Goal: Transaction & Acquisition: Book appointment/travel/reservation

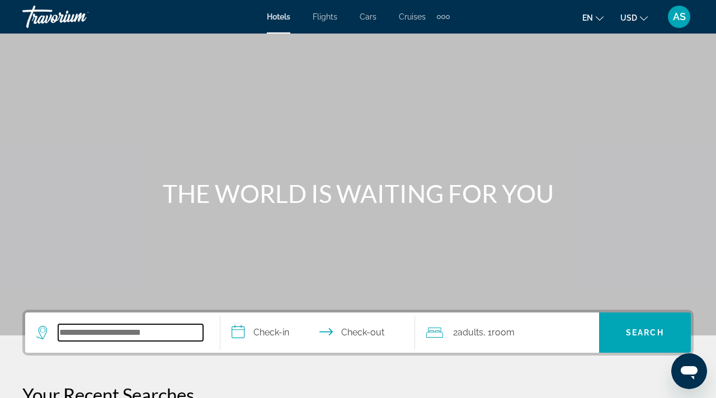
click at [122, 337] on input "Search hotel destination" at bounding box center [130, 333] width 145 height 17
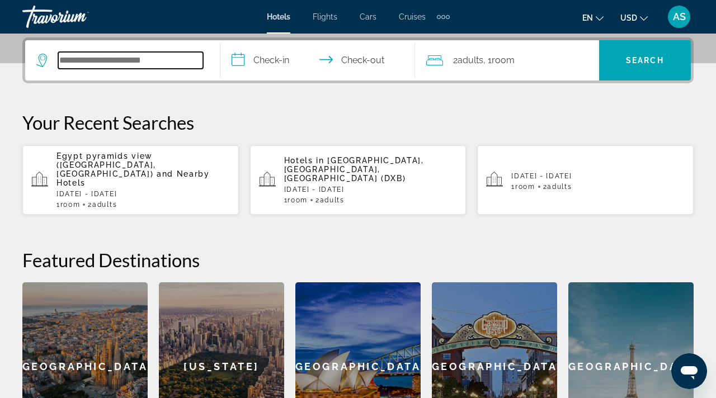
scroll to position [274, 0]
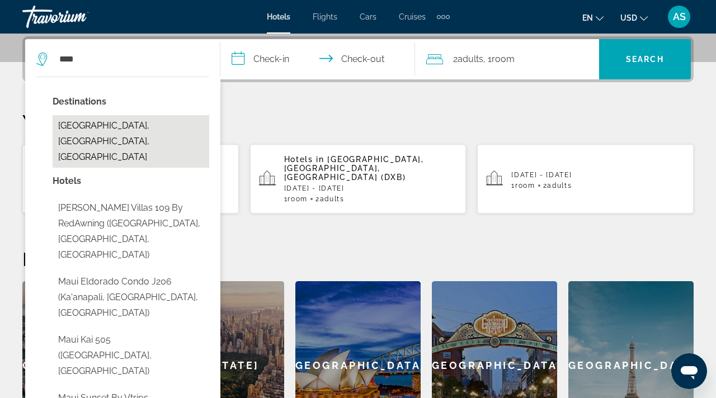
click at [172, 129] on button "Maui Island, HI, United States" at bounding box center [131, 141] width 157 height 53
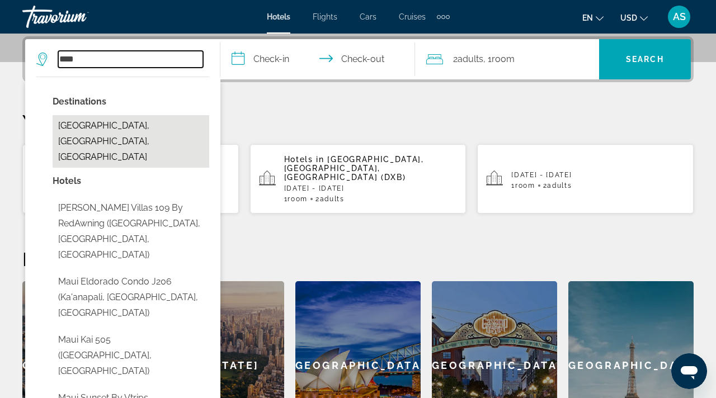
type input "**********"
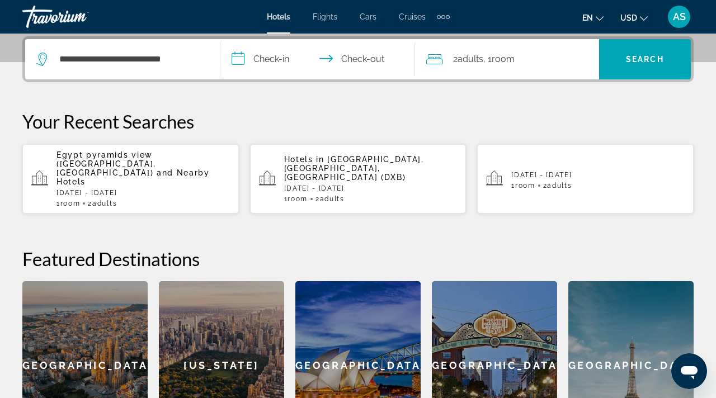
click at [237, 59] on input "**********" at bounding box center [320, 61] width 200 height 44
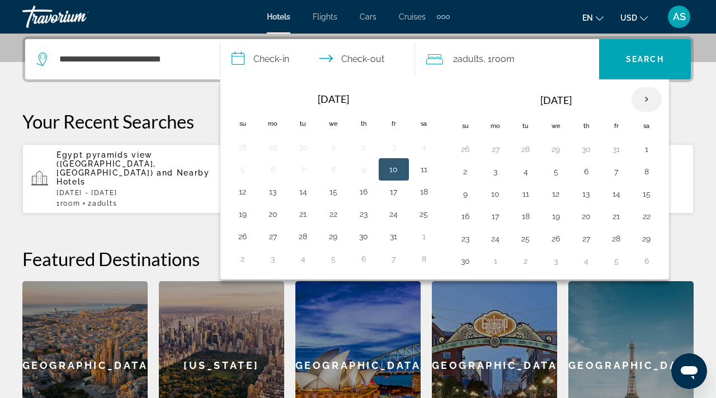
click at [647, 97] on th "Next month" at bounding box center [647, 99] width 30 height 25
click at [495, 149] on button "1" at bounding box center [496, 150] width 18 height 16
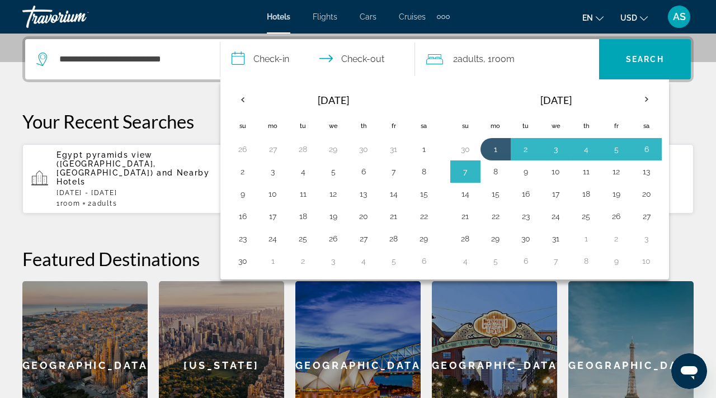
click at [495, 171] on button "8" at bounding box center [496, 172] width 18 height 16
type input "**********"
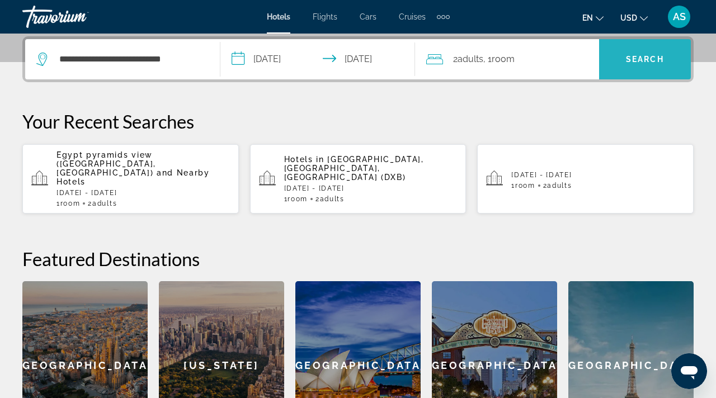
click at [669, 49] on span "Search" at bounding box center [645, 59] width 92 height 27
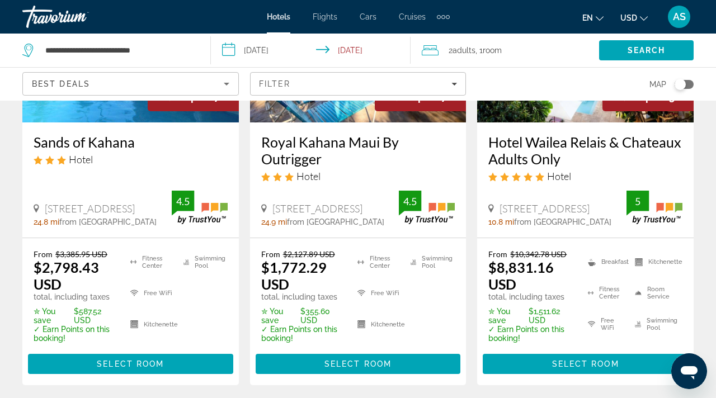
scroll to position [1552, 0]
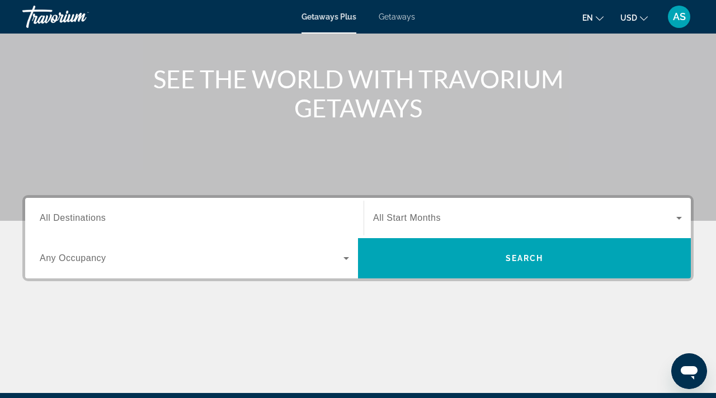
scroll to position [144, 0]
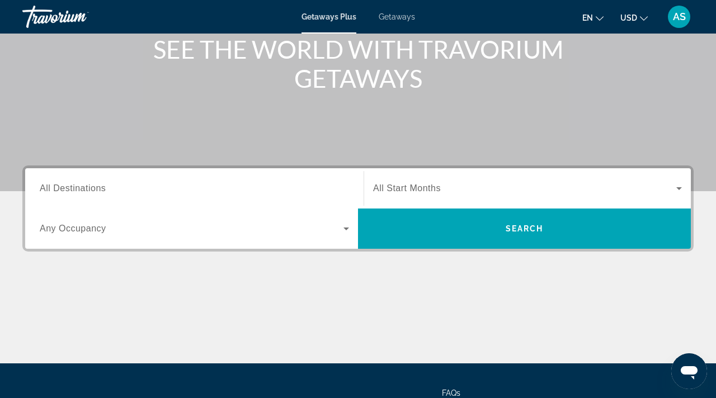
click at [57, 186] on span "All Destinations" at bounding box center [73, 189] width 66 height 10
click at [57, 186] on input "Destination All Destinations" at bounding box center [194, 188] width 309 height 13
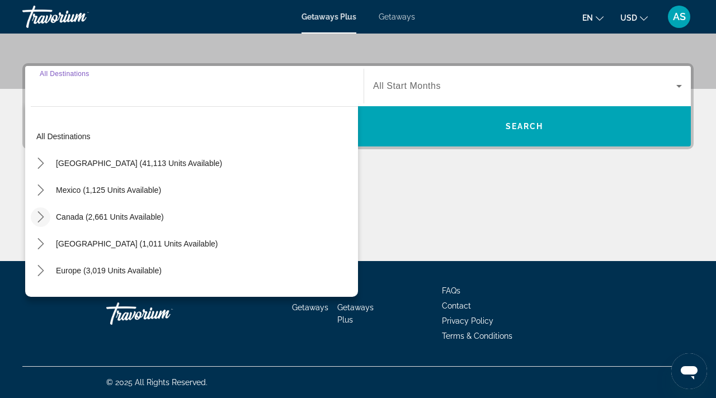
scroll to position [0, 0]
click at [41, 166] on icon "Toggle United States (41,113 units available) submenu" at bounding box center [40, 163] width 11 height 11
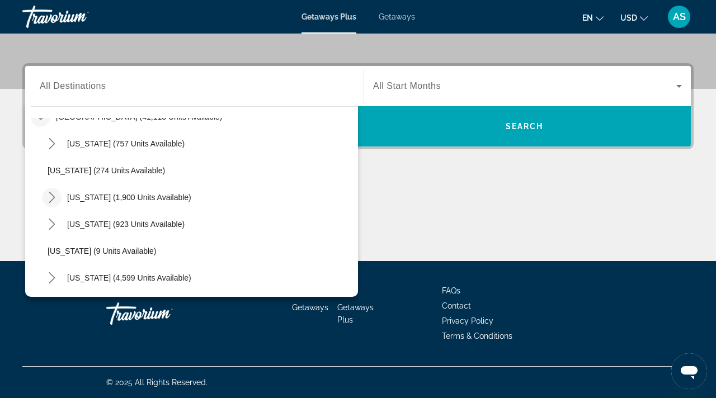
scroll to position [19, 0]
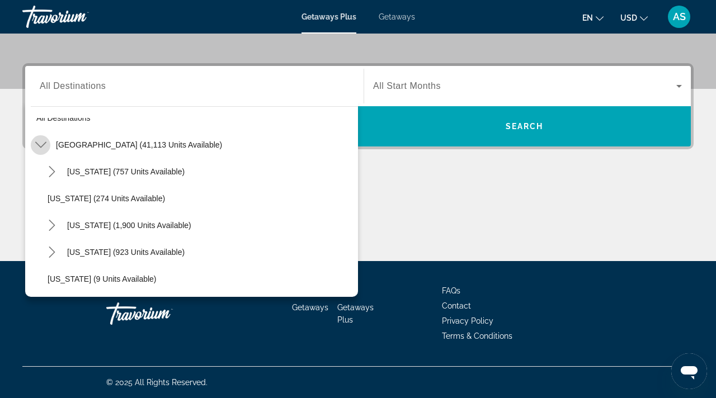
click at [42, 142] on icon "Toggle United States (41,113 units available) submenu" at bounding box center [40, 144] width 11 height 11
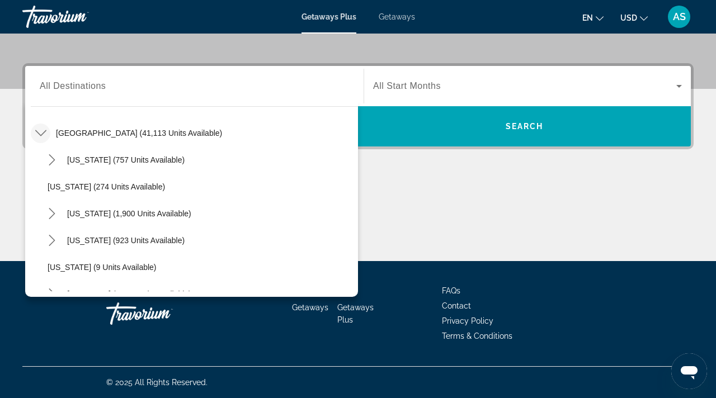
scroll to position [0, 0]
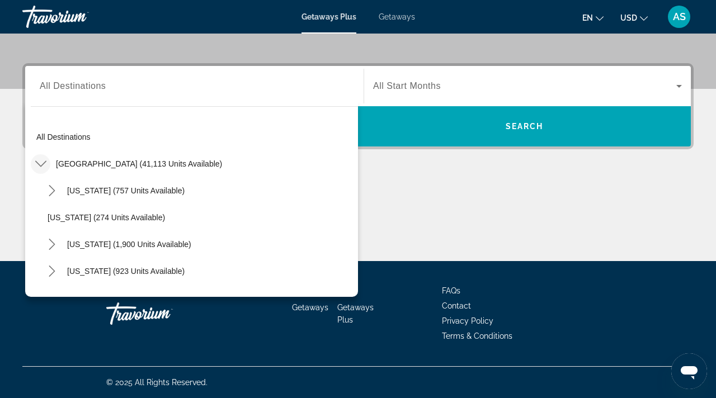
click at [399, 17] on span "Getaways" at bounding box center [397, 16] width 36 height 9
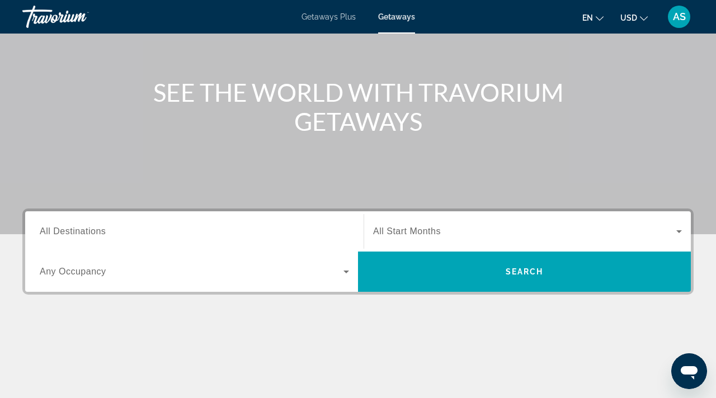
scroll to position [101, 0]
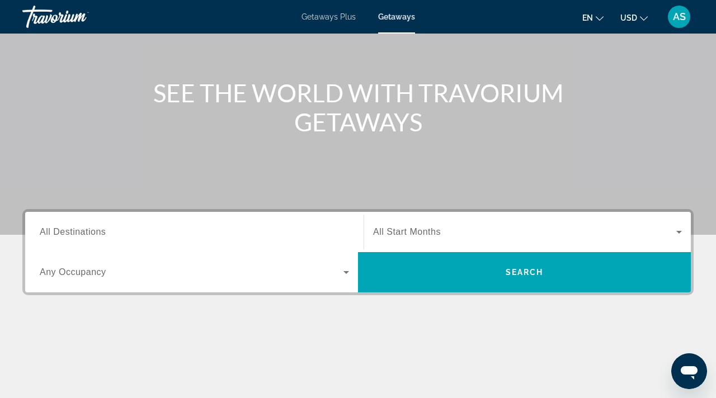
click at [95, 237] on span "All Destinations" at bounding box center [73, 232] width 66 height 10
click at [95, 237] on input "Destination All Destinations" at bounding box center [194, 232] width 309 height 13
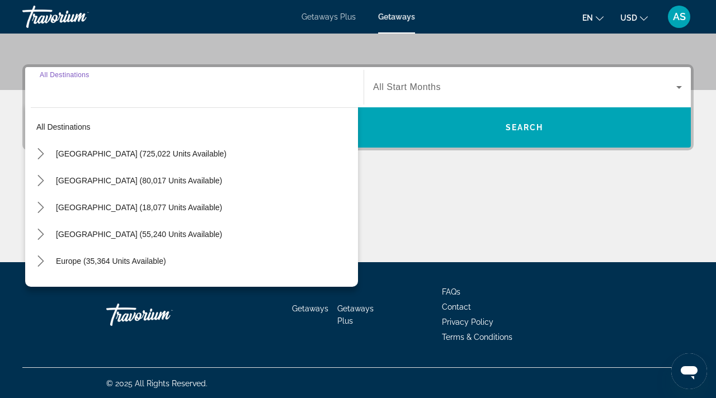
scroll to position [247, 0]
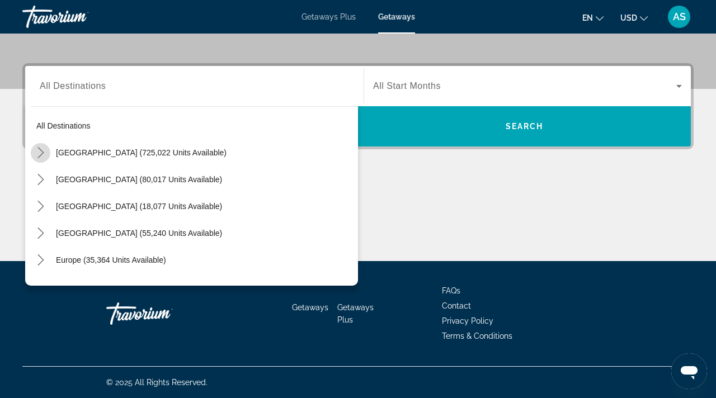
click at [41, 148] on icon "Toggle United States (725,022 units available) submenu" at bounding box center [40, 152] width 11 height 11
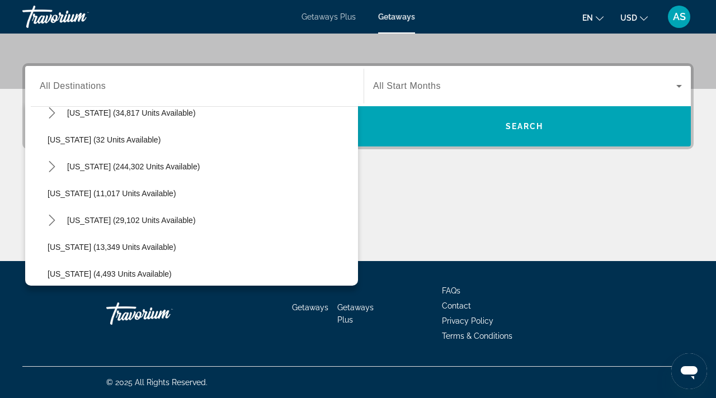
scroll to position [148, 0]
click at [57, 218] on icon "Toggle Hawaii (29,102 units available) submenu" at bounding box center [51, 219] width 11 height 11
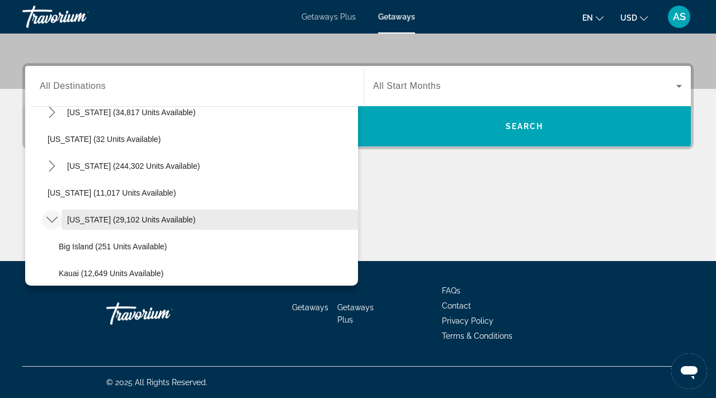
click at [77, 218] on span "Hawaii (29,102 units available)" at bounding box center [131, 219] width 129 height 9
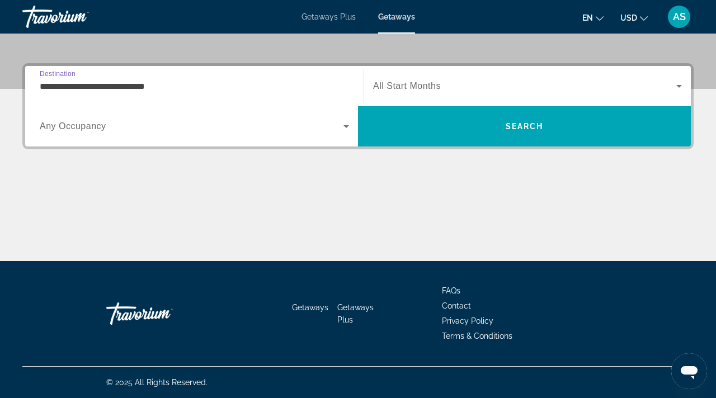
click at [51, 86] on input "**********" at bounding box center [194, 86] width 309 height 13
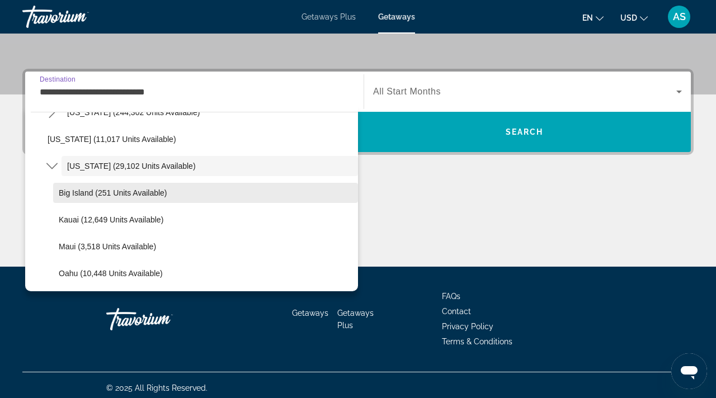
scroll to position [211, 0]
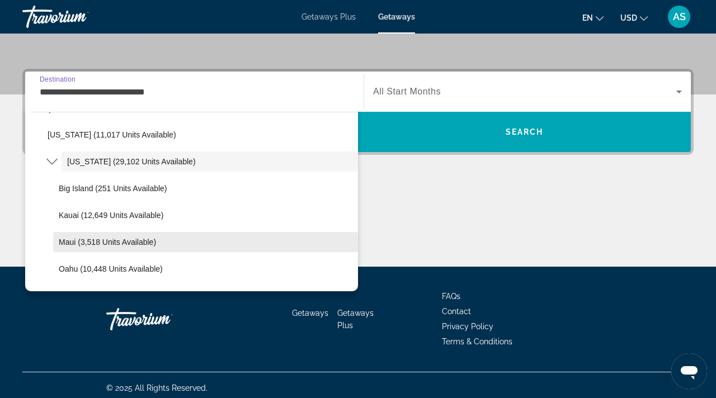
click at [69, 239] on span "Maui (3,518 units available)" at bounding box center [107, 242] width 97 height 9
type input "**********"
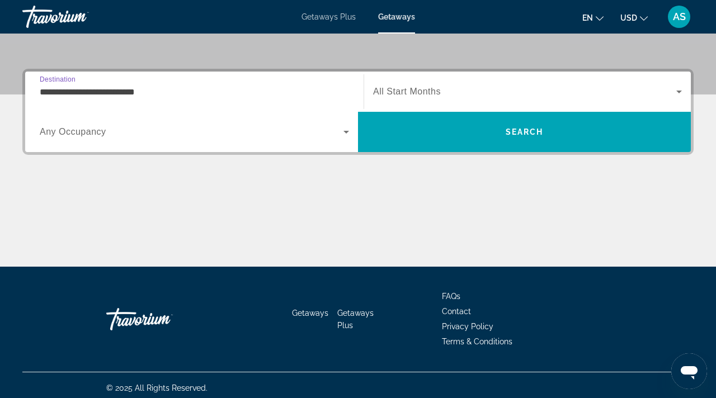
scroll to position [247, 0]
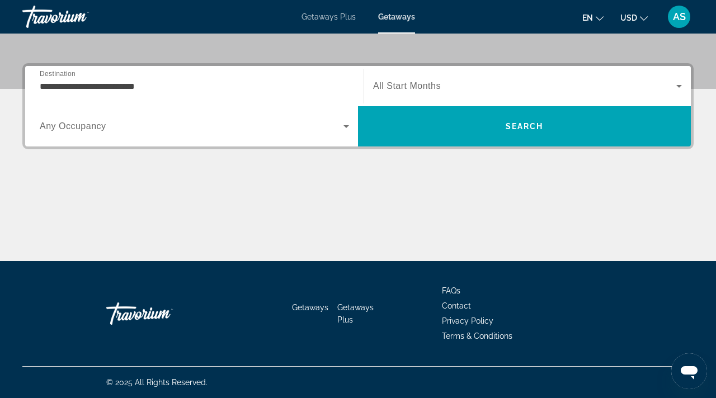
click at [387, 86] on span "All Start Months" at bounding box center [407, 86] width 68 height 10
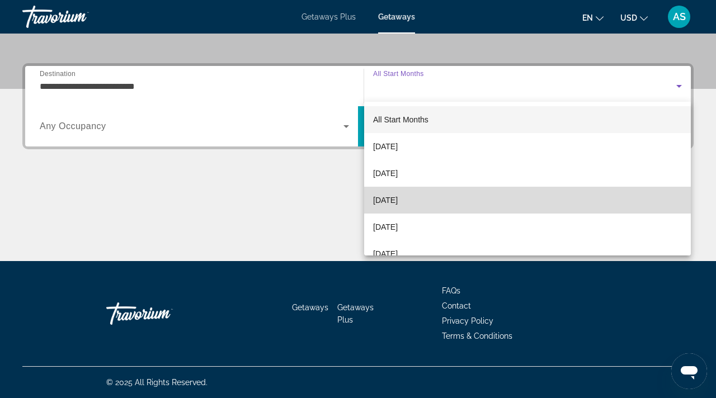
click at [377, 200] on span "December 2025" at bounding box center [385, 200] width 25 height 13
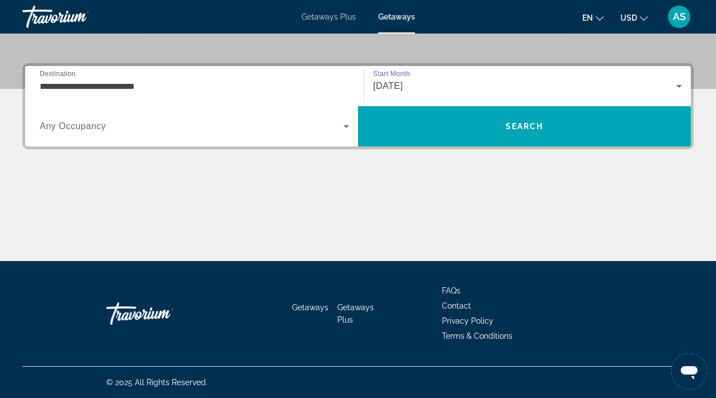
click at [75, 126] on span "Any Occupancy" at bounding box center [73, 126] width 67 height 10
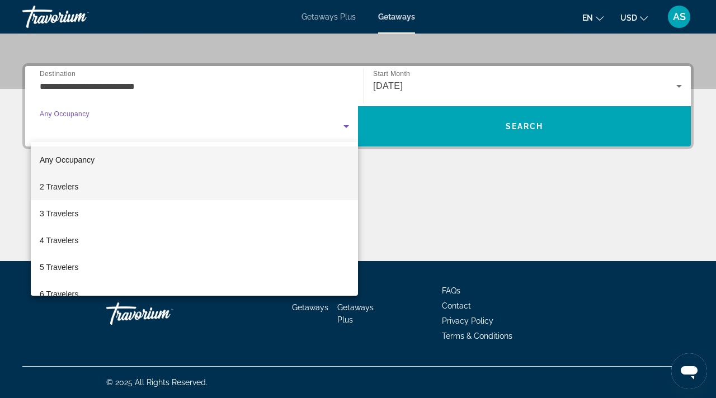
click at [50, 187] on span "2 Travelers" at bounding box center [59, 186] width 39 height 13
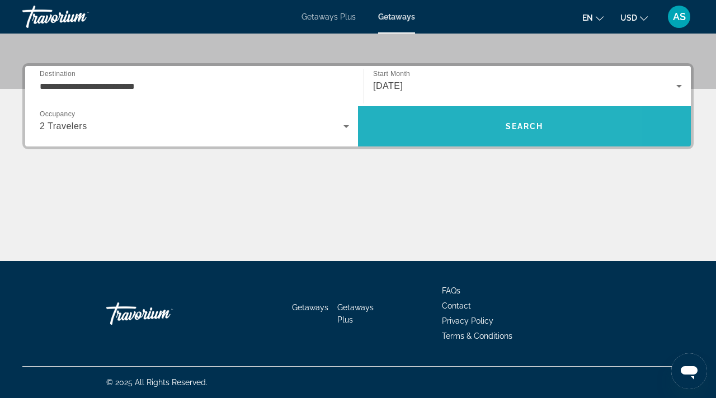
click at [544, 126] on span "Search" at bounding box center [524, 126] width 333 height 27
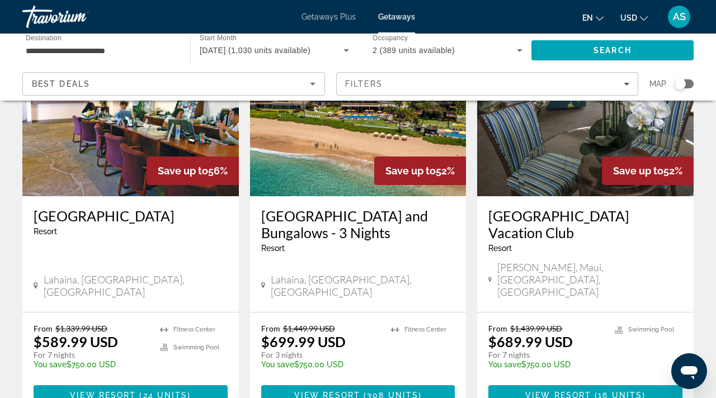
scroll to position [134, 0]
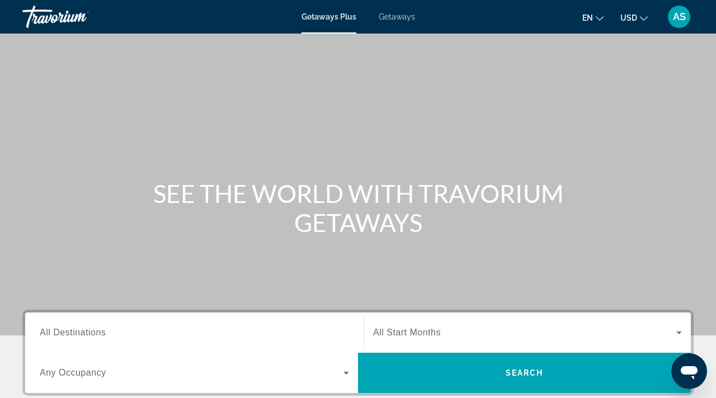
click at [394, 14] on span "Getaways" at bounding box center [397, 16] width 36 height 9
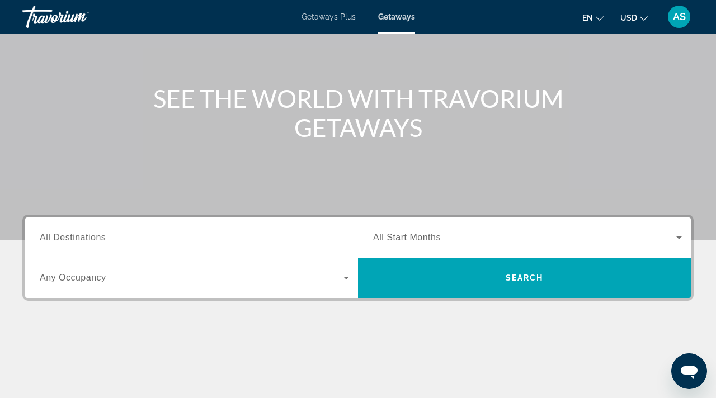
scroll to position [114, 0]
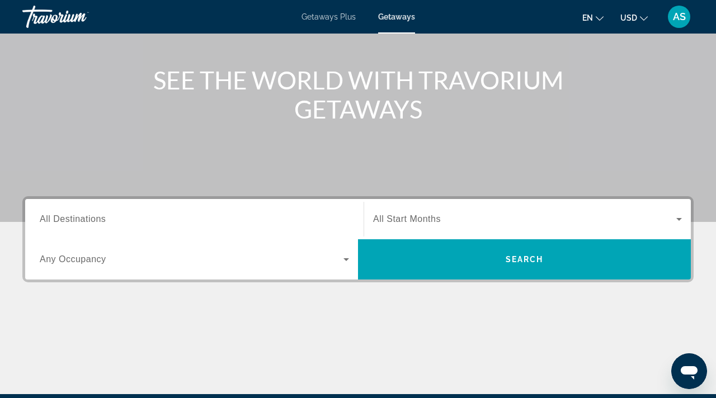
click at [91, 218] on span "All Destinations" at bounding box center [73, 219] width 66 height 10
click at [91, 218] on input "Destination All Destinations" at bounding box center [194, 219] width 309 height 13
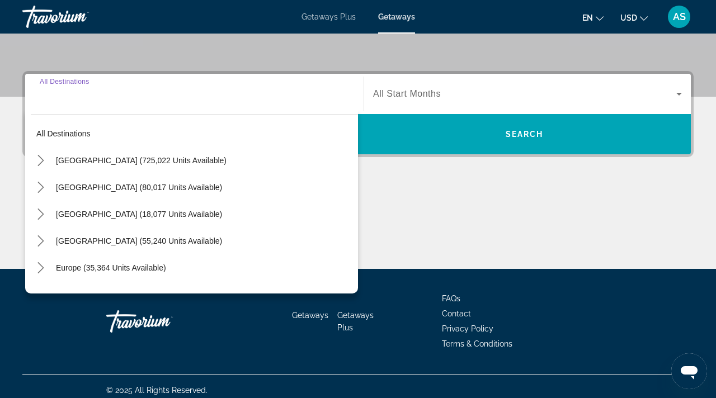
scroll to position [247, 0]
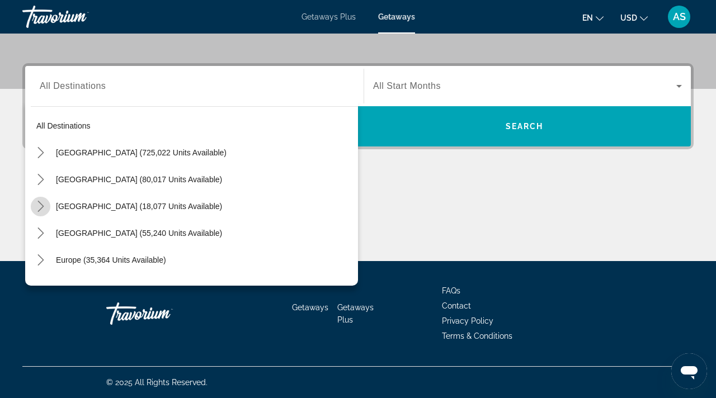
click at [40, 204] on icon "Toggle Canada (18,077 units available) submenu" at bounding box center [40, 206] width 6 height 11
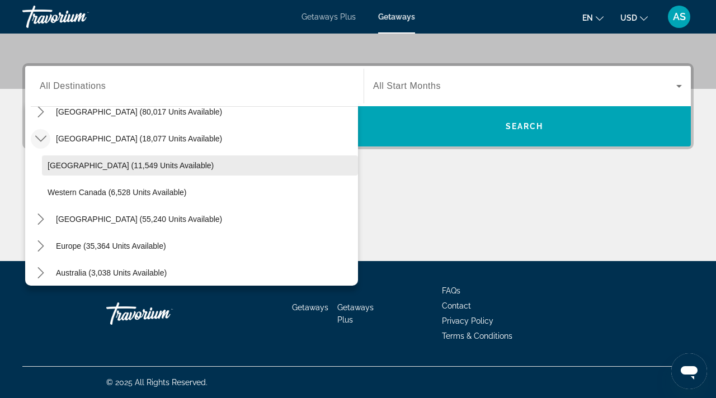
scroll to position [70, 0]
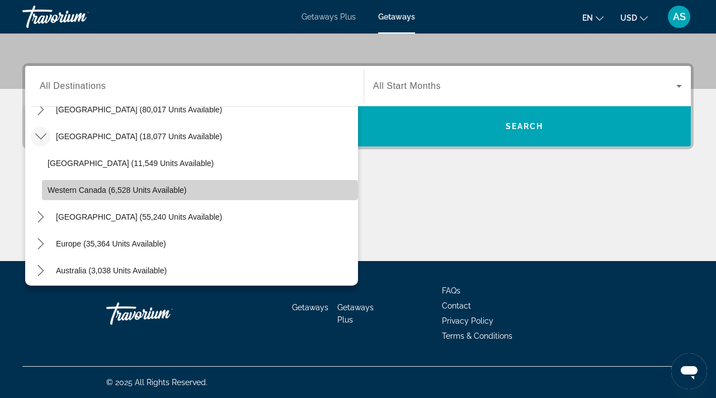
click at [54, 191] on span "Western Canada (6,528 units available)" at bounding box center [117, 190] width 139 height 9
type input "**********"
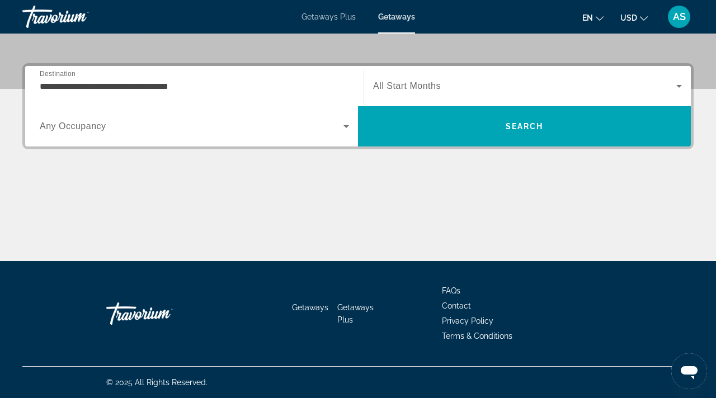
click at [412, 84] on span "All Start Months" at bounding box center [407, 86] width 68 height 10
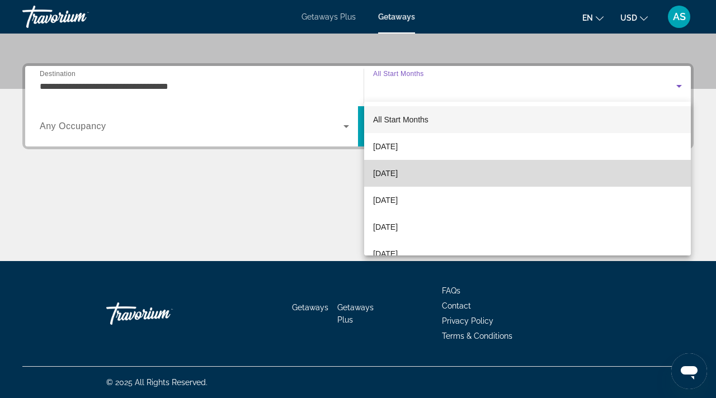
click at [391, 175] on span "[DATE]" at bounding box center [385, 173] width 25 height 13
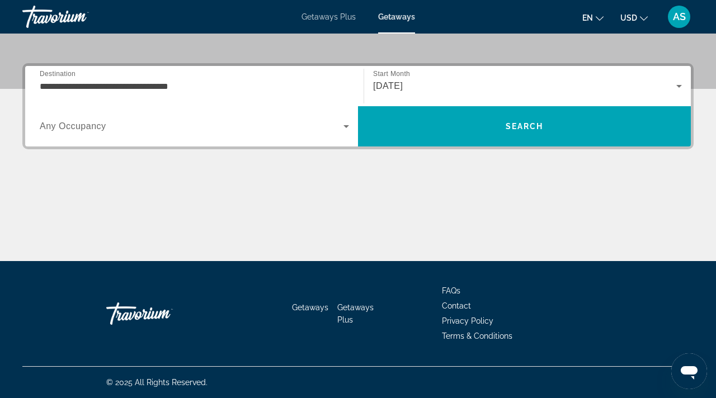
click at [75, 128] on span "Any Occupancy" at bounding box center [73, 126] width 67 height 10
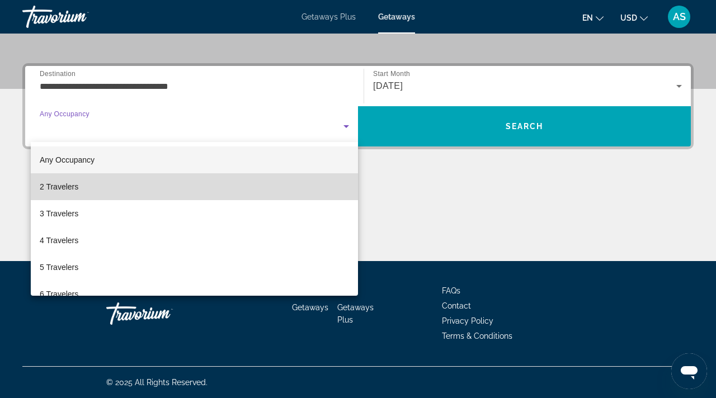
click at [58, 186] on span "2 Travelers" at bounding box center [59, 186] width 39 height 13
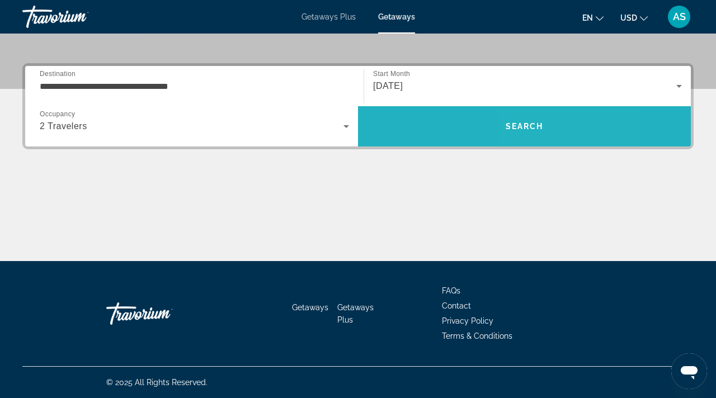
click at [531, 120] on span "Search" at bounding box center [524, 126] width 333 height 27
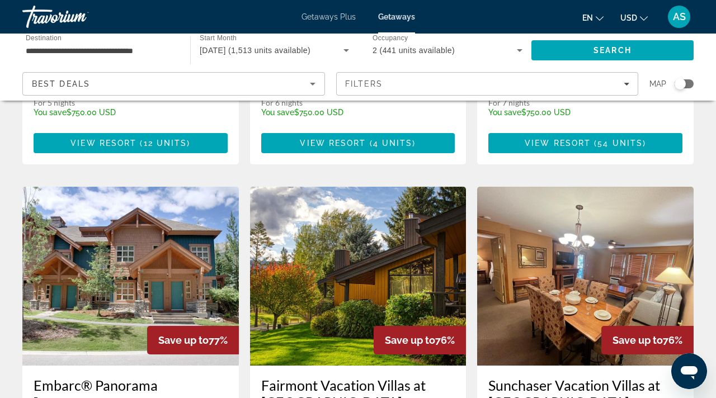
scroll to position [1206, 0]
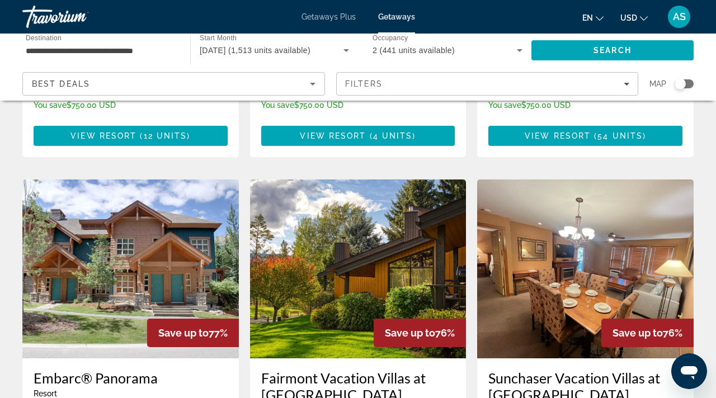
click at [682, 81] on div "Search widget" at bounding box center [680, 83] width 11 height 11
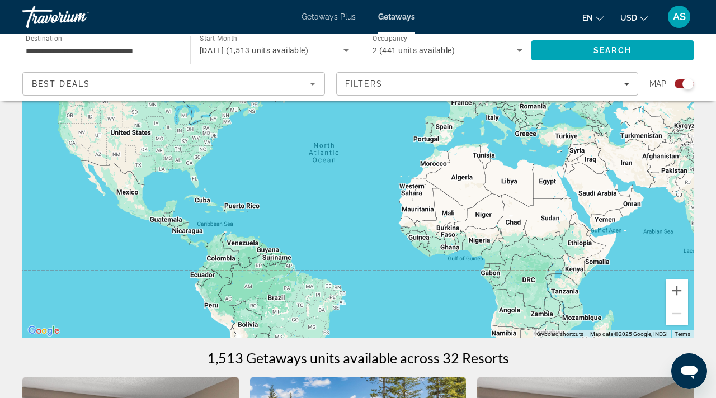
scroll to position [0, 0]
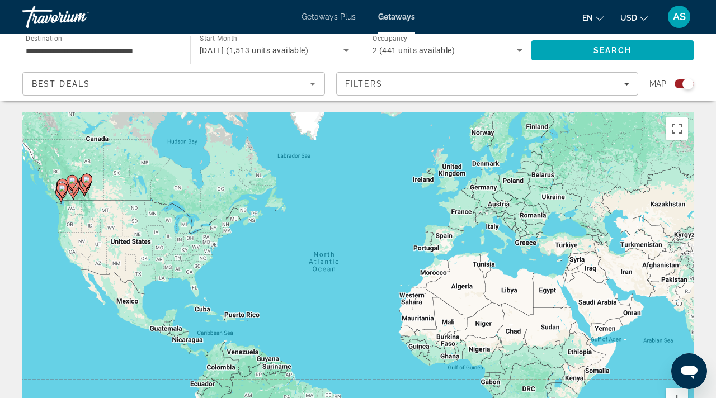
click at [62, 190] on image "Main content" at bounding box center [62, 188] width 7 height 7
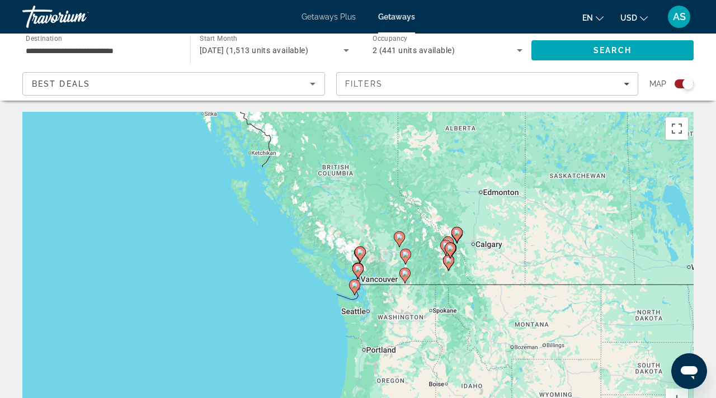
click at [32, 44] on input "**********" at bounding box center [101, 50] width 150 height 13
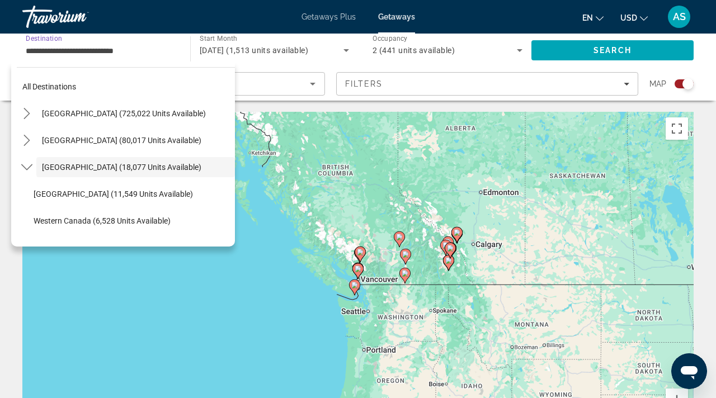
scroll to position [13, 0]
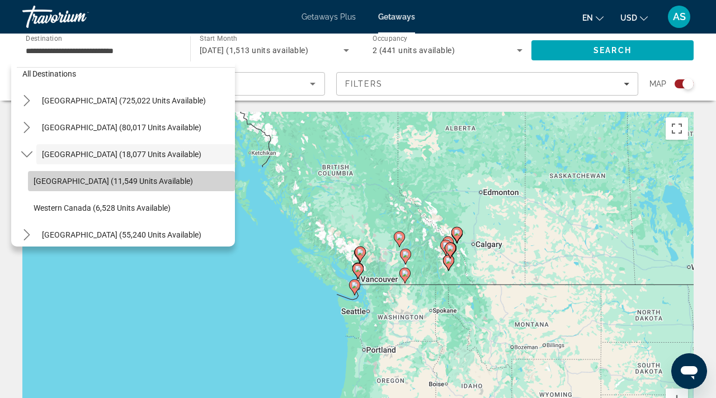
click at [36, 178] on span "Eastern Canada (11,549 units available)" at bounding box center [113, 181] width 159 height 9
type input "**********"
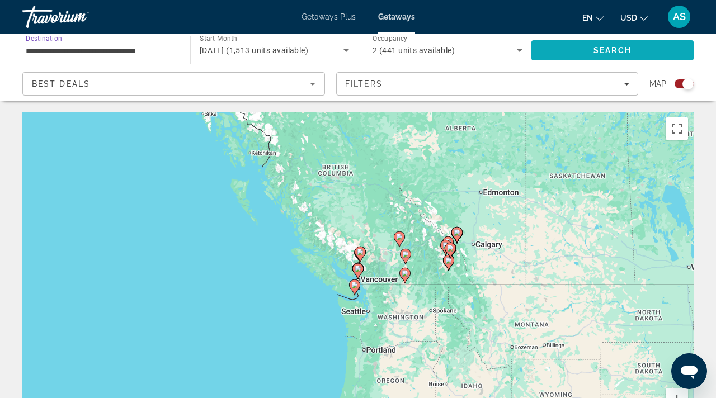
click at [641, 50] on span "Search" at bounding box center [613, 50] width 162 height 27
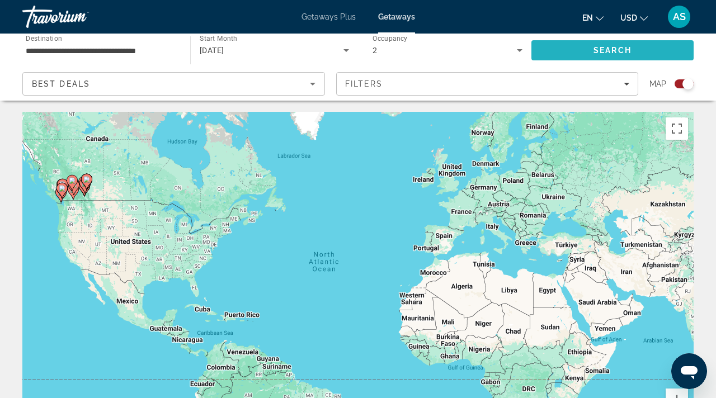
click at [620, 51] on span "Search" at bounding box center [613, 50] width 38 height 9
click at [621, 49] on span "Search" at bounding box center [613, 50] width 38 height 9
click at [682, 82] on div "Search widget" at bounding box center [684, 83] width 19 height 9
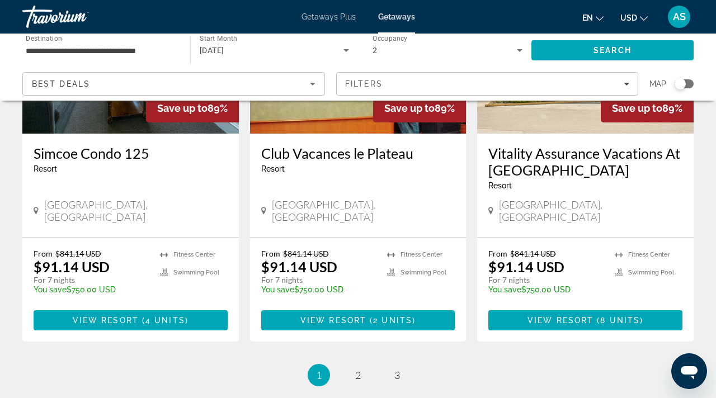
scroll to position [1399, 0]
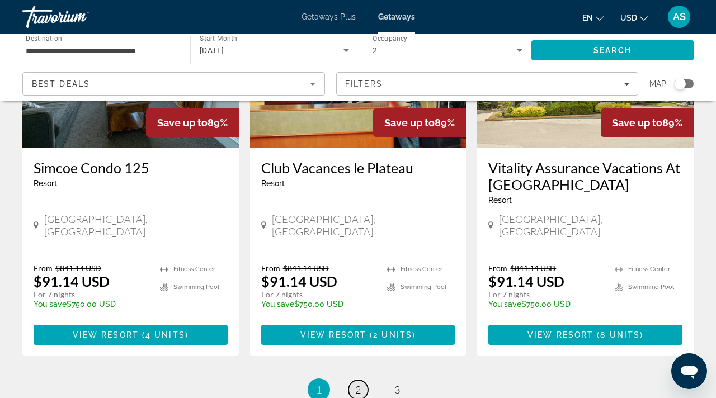
click at [358, 384] on span "2" at bounding box center [358, 390] width 6 height 12
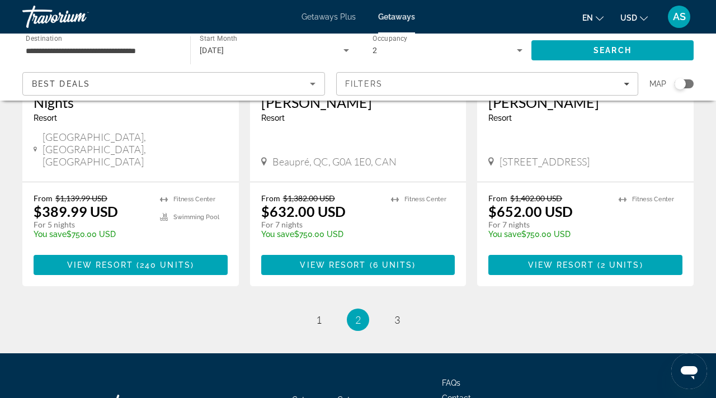
scroll to position [1512, 0]
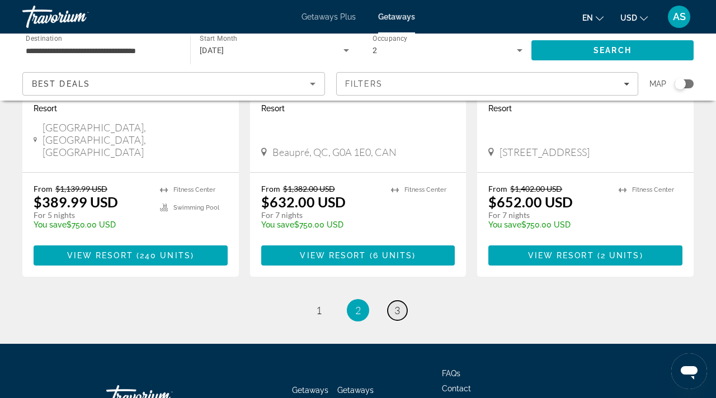
click at [397, 304] on span "3" at bounding box center [397, 310] width 6 height 12
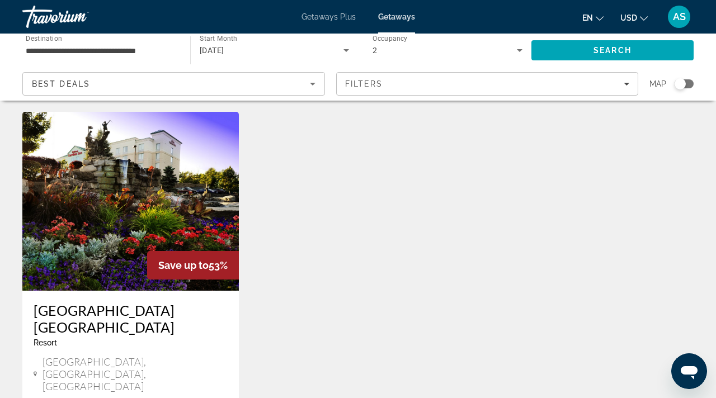
scroll to position [29, 0]
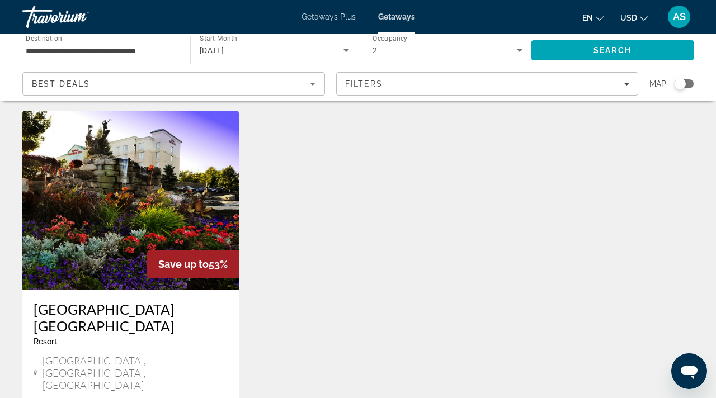
click at [65, 232] on img "Main content" at bounding box center [130, 200] width 217 height 179
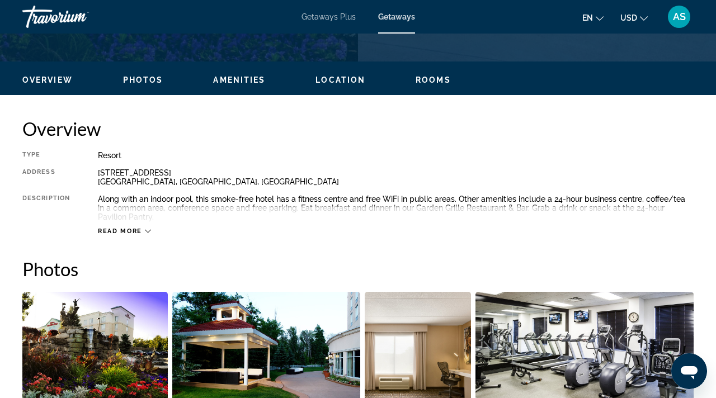
scroll to position [500, 0]
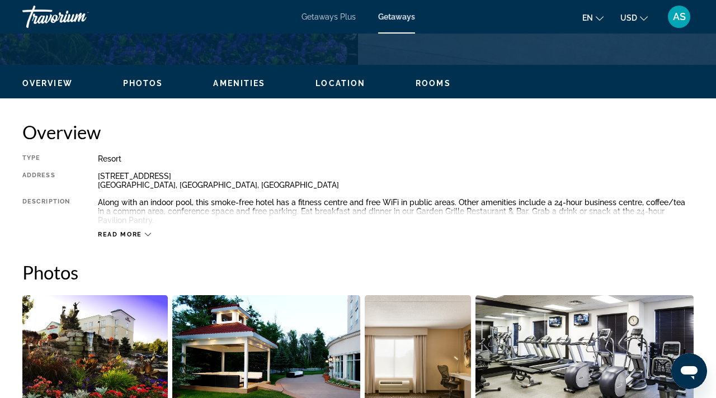
click at [147, 234] on icon "Main content" at bounding box center [148, 235] width 6 height 6
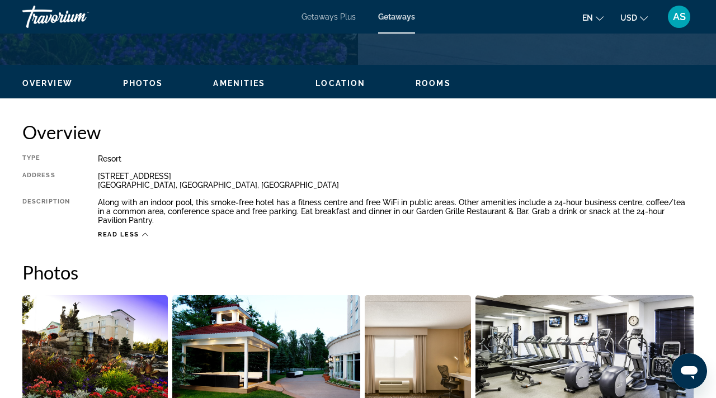
click at [117, 233] on span "Read less" at bounding box center [118, 234] width 41 height 7
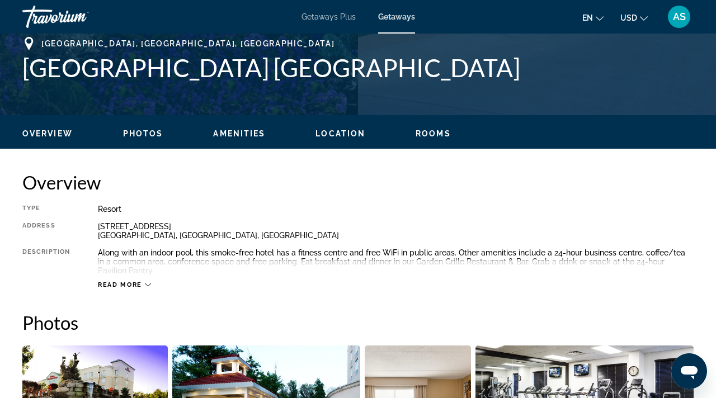
scroll to position [472, 0]
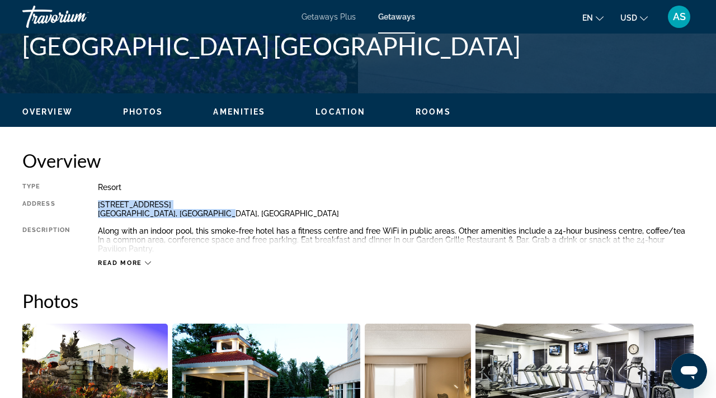
drag, startPoint x: 230, startPoint y: 213, endPoint x: 85, endPoint y: 204, distance: 145.2
click at [85, 203] on div "Type Resort All-Inclusive No All-Inclusive Address 500 York Rd Niagara-on-the-L…" at bounding box center [357, 225] width 671 height 84
copy div "500 York Rd Niagara-on-the-Lake, ON, Canada"
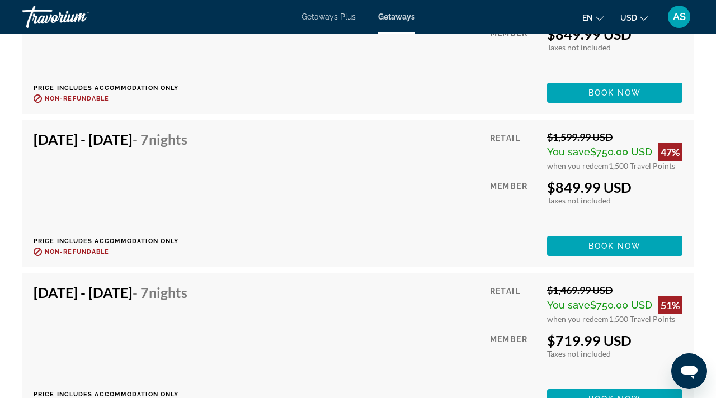
scroll to position [2770, 0]
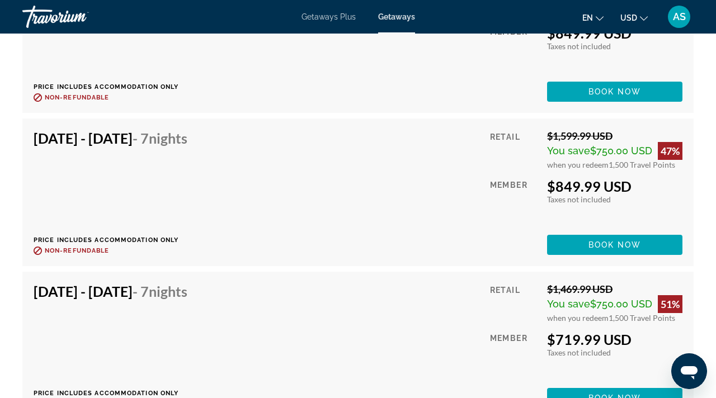
click at [404, 10] on div "Getaways Plus Getaways en English Español Français Italiano Português русский U…" at bounding box center [358, 16] width 716 height 29
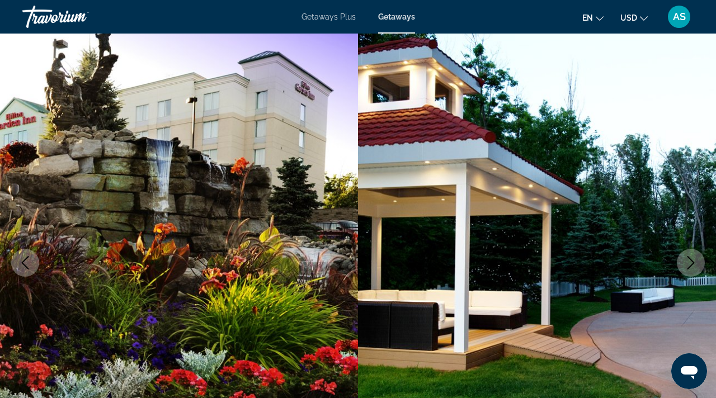
scroll to position [0, 0]
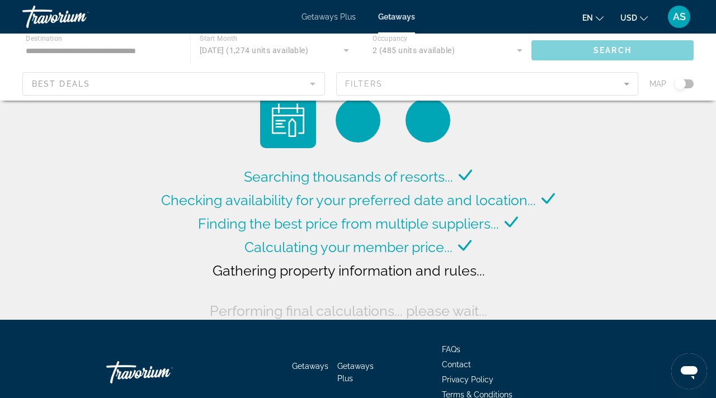
click at [31, 53] on div "Main content" at bounding box center [358, 67] width 716 height 67
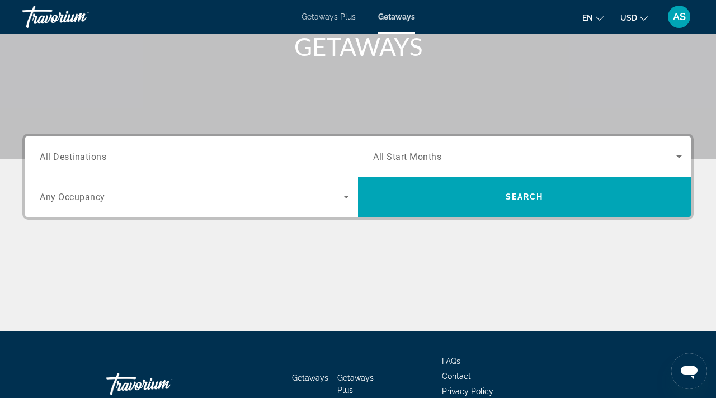
click at [60, 152] on span "All Destinations" at bounding box center [73, 156] width 67 height 11
click at [60, 152] on input "Destination All Destinations" at bounding box center [194, 157] width 309 height 13
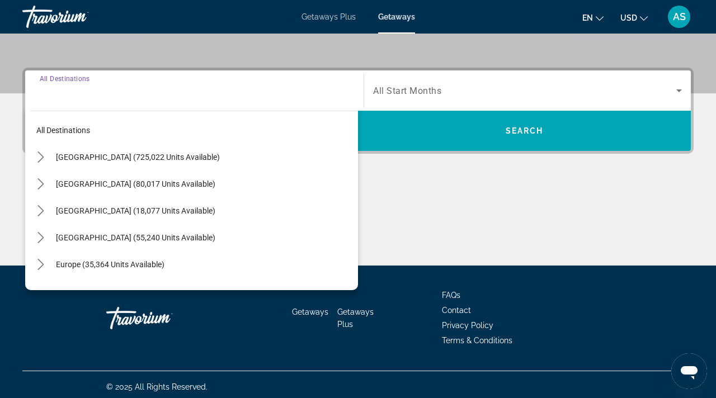
scroll to position [247, 0]
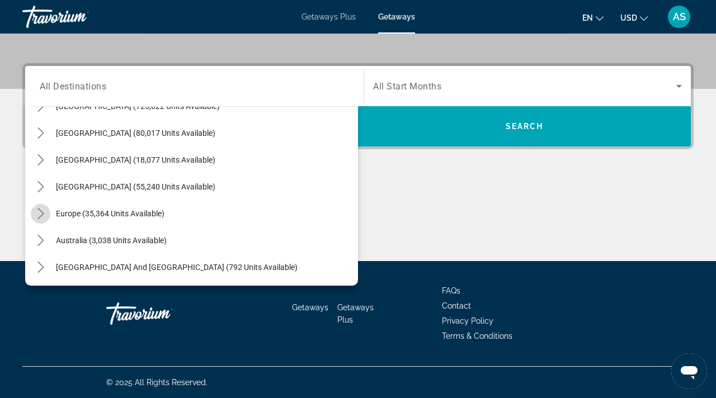
click at [38, 212] on icon "Toggle Europe (35,364 units available) submenu" at bounding box center [40, 213] width 11 height 11
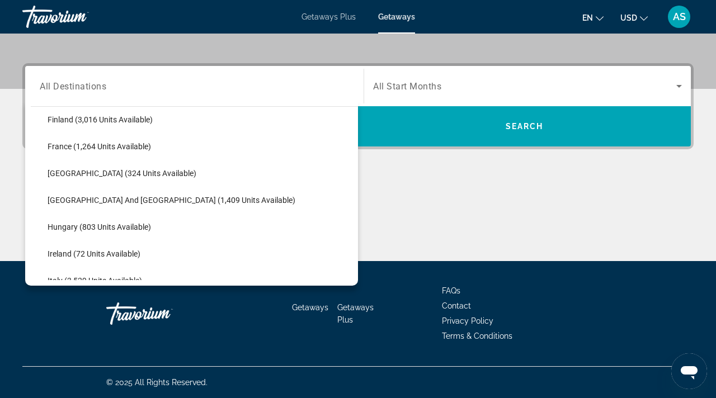
scroll to position [297, 0]
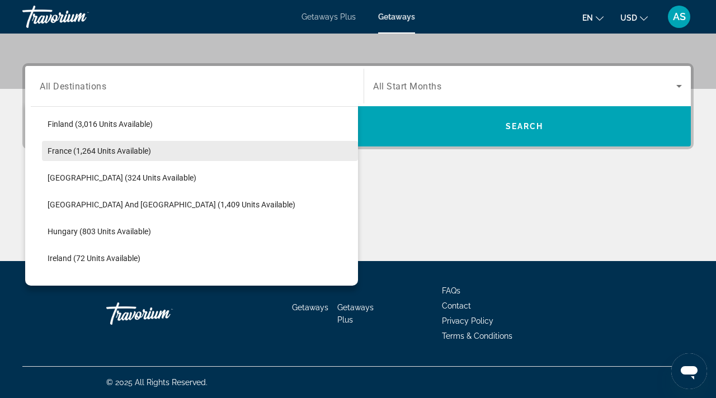
click at [50, 149] on span "France (1,264 units available)" at bounding box center [100, 151] width 104 height 9
type input "**********"
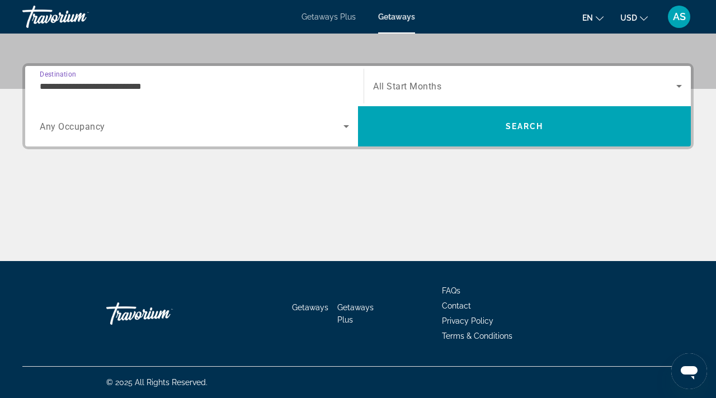
click at [441, 84] on span "All Start Months" at bounding box center [407, 86] width 68 height 11
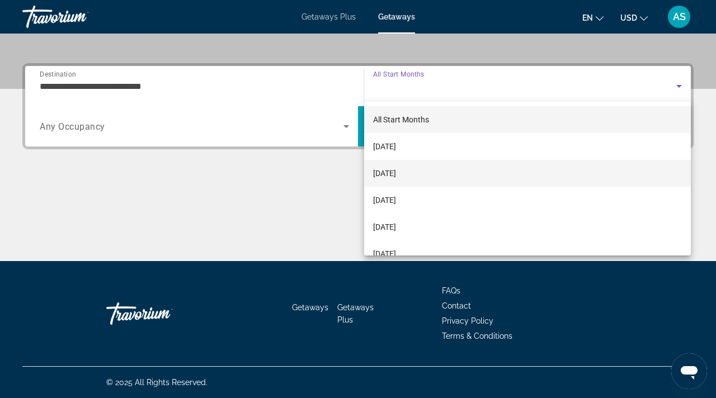
click at [392, 170] on span "November 2025" at bounding box center [384, 173] width 23 height 13
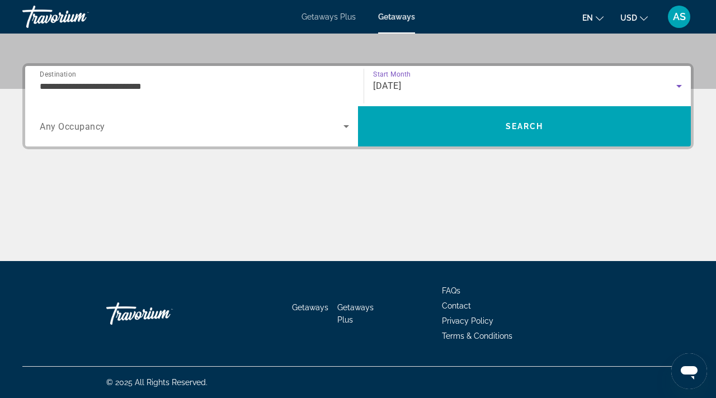
click at [48, 128] on span "Any Occupancy" at bounding box center [72, 126] width 65 height 11
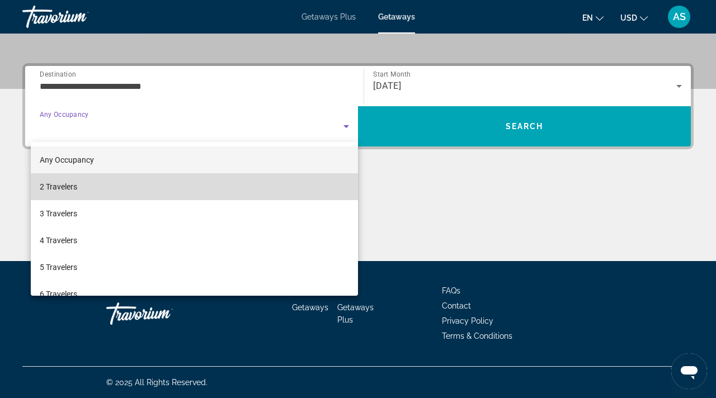
click at [58, 187] on span "2 Travelers" at bounding box center [58, 186] width 37 height 13
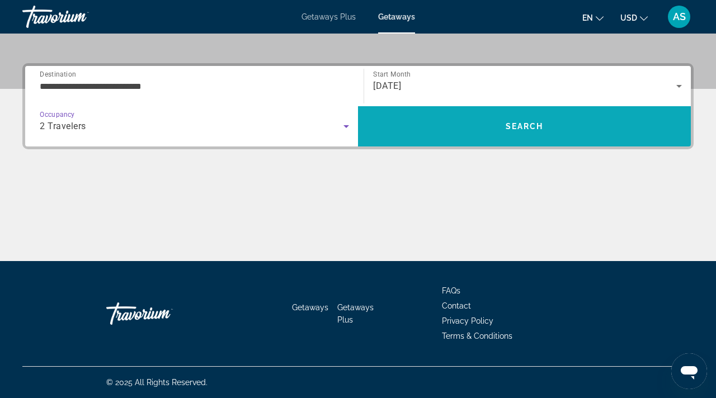
click at [511, 126] on span "Search" at bounding box center [525, 126] width 38 height 9
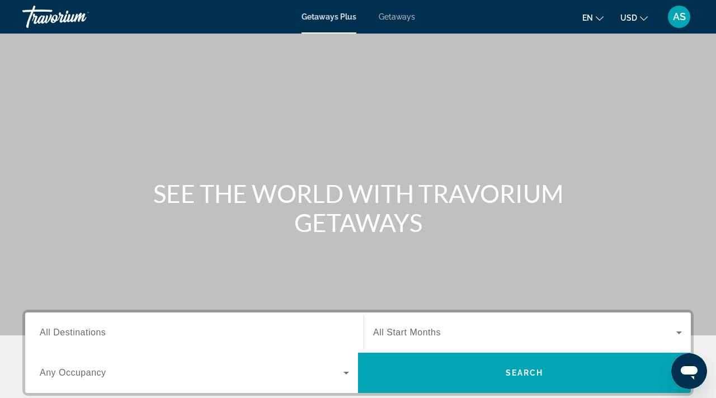
click at [395, 17] on span "Getaways" at bounding box center [397, 16] width 36 height 9
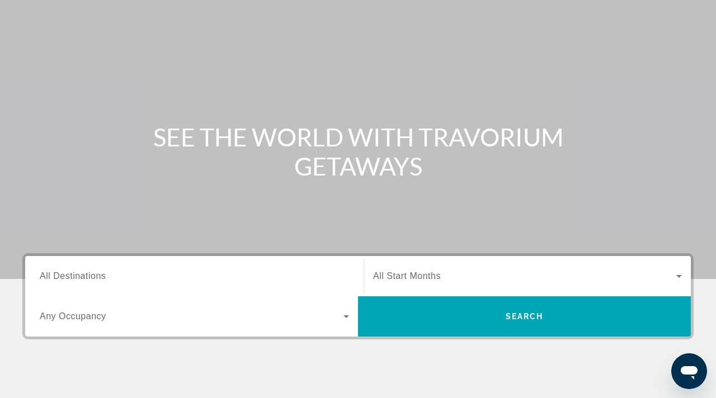
scroll to position [100, 0]
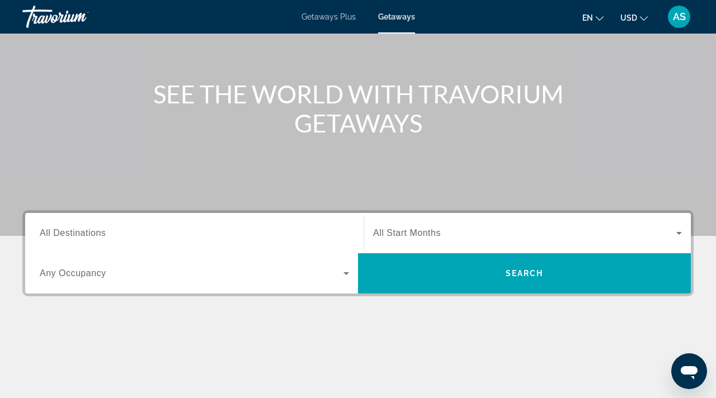
click at [67, 232] on span "All Destinations" at bounding box center [73, 233] width 66 height 10
click at [67, 232] on input "Destination All Destinations" at bounding box center [194, 233] width 309 height 13
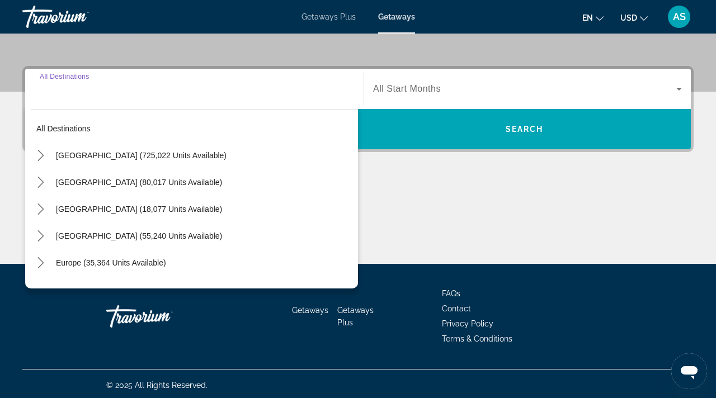
scroll to position [247, 0]
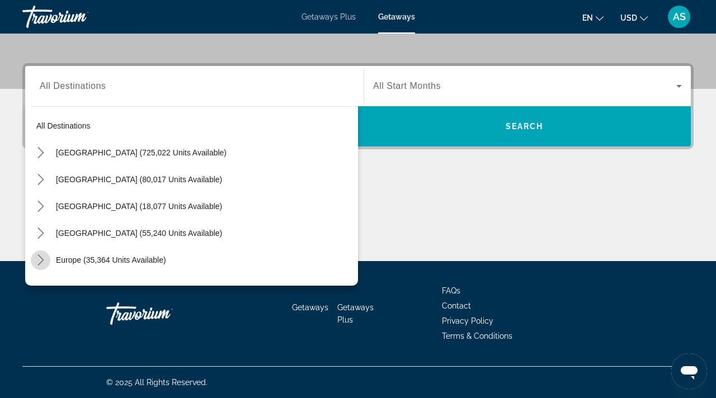
click at [40, 255] on icon "Toggle Europe (35,364 units available) submenu" at bounding box center [40, 260] width 11 height 11
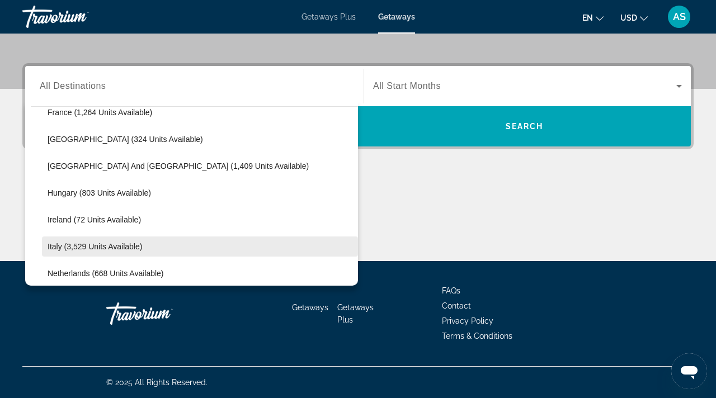
scroll to position [335, 0]
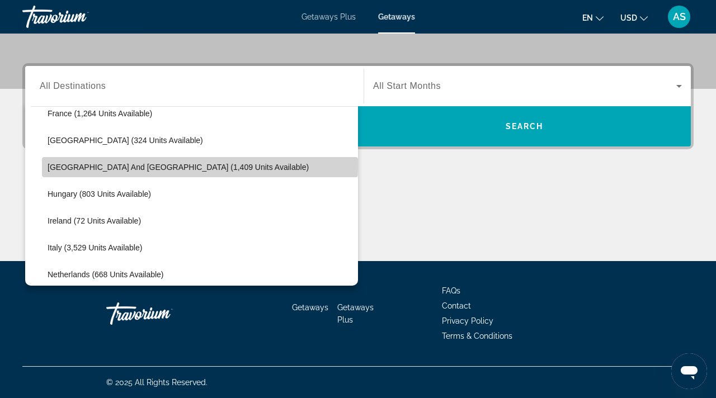
click at [59, 166] on span "Greece and Cyprus (1,409 units available)" at bounding box center [178, 167] width 261 height 9
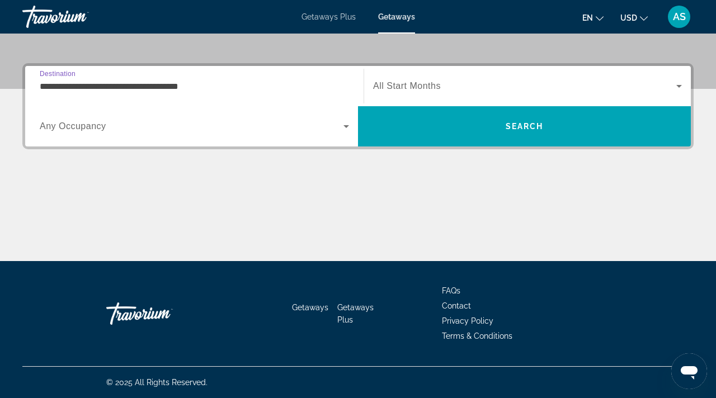
click at [405, 90] on span "All Start Months" at bounding box center [407, 86] width 68 height 10
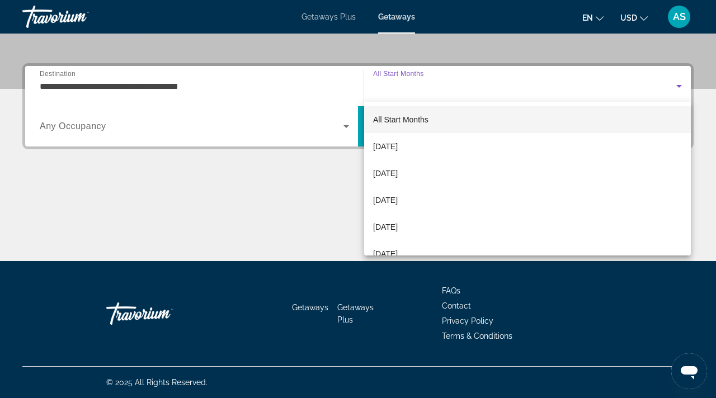
click at [47, 86] on div at bounding box center [358, 199] width 716 height 398
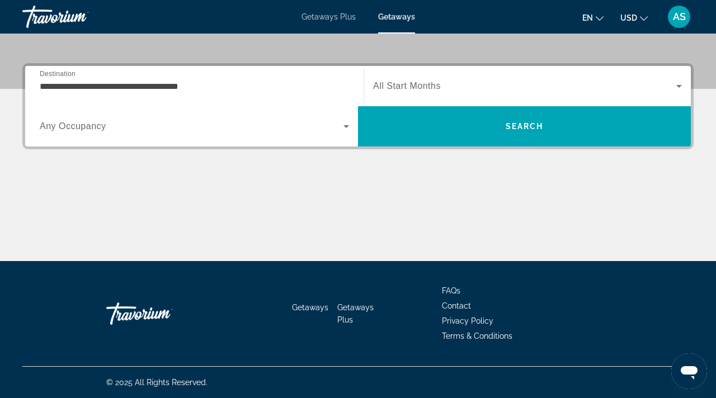
click at [42, 72] on span "Destination" at bounding box center [58, 73] width 36 height 7
click at [42, 80] on input "**********" at bounding box center [194, 86] width 309 height 13
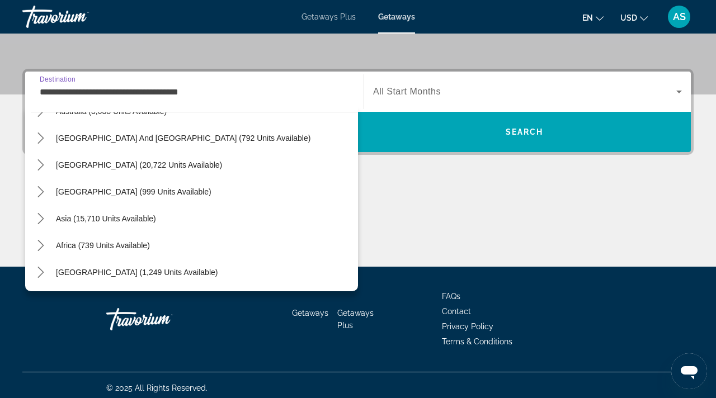
scroll to position [247, 0]
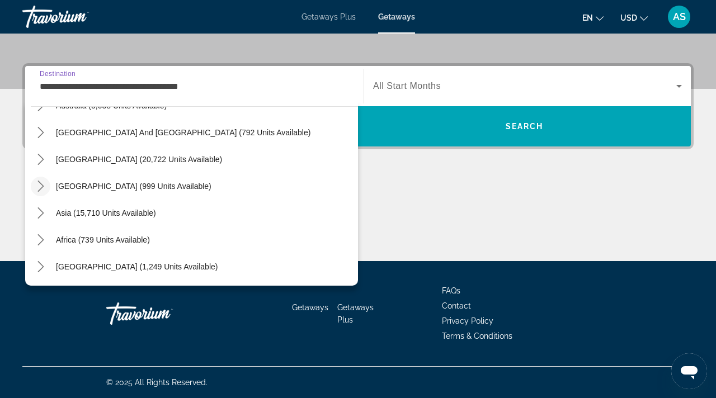
click at [43, 187] on icon "Toggle Central America (999 units available) submenu" at bounding box center [40, 186] width 11 height 11
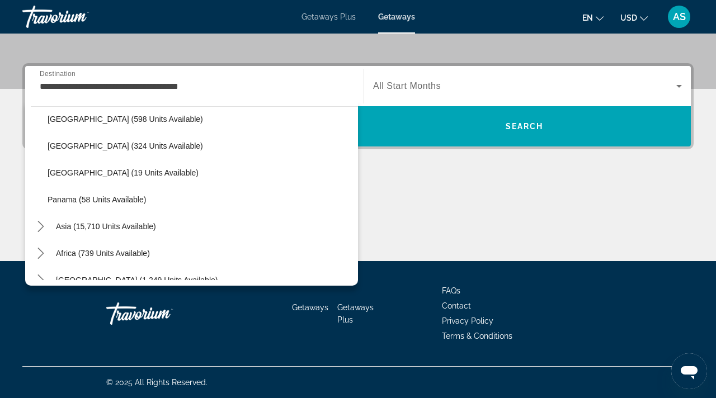
scroll to position [933, 0]
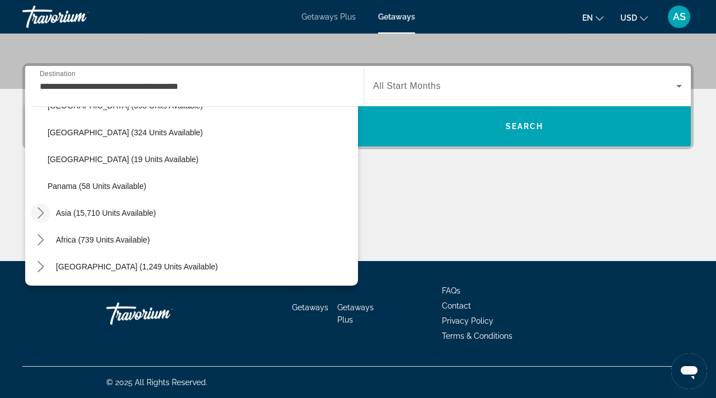
click at [41, 211] on icon "Toggle Asia (15,710 units available) submenu" at bounding box center [40, 213] width 6 height 11
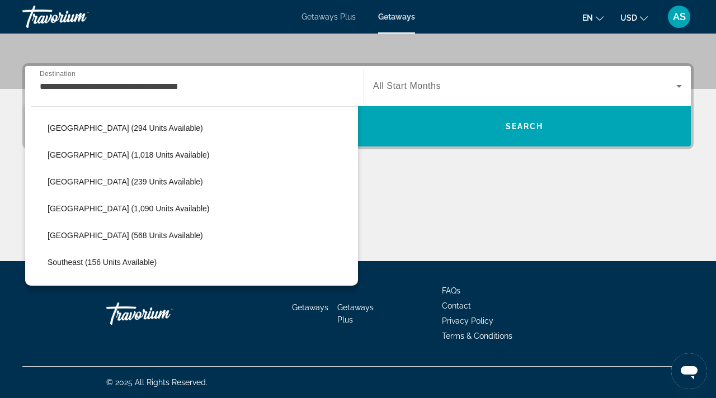
scroll to position [1179, 0]
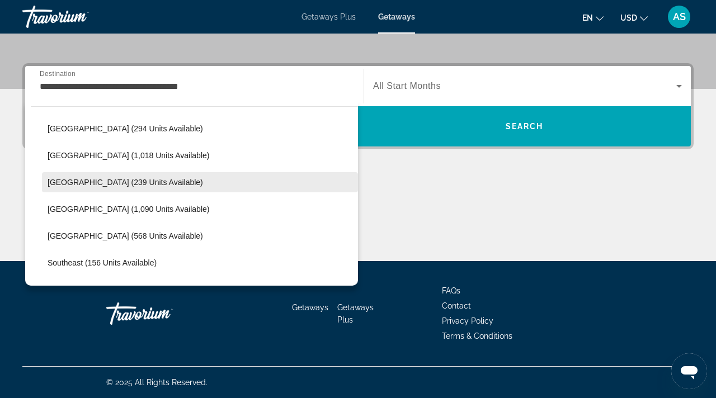
click at [53, 180] on span "Maldives (239 units available)" at bounding box center [126, 182] width 156 height 9
type input "**********"
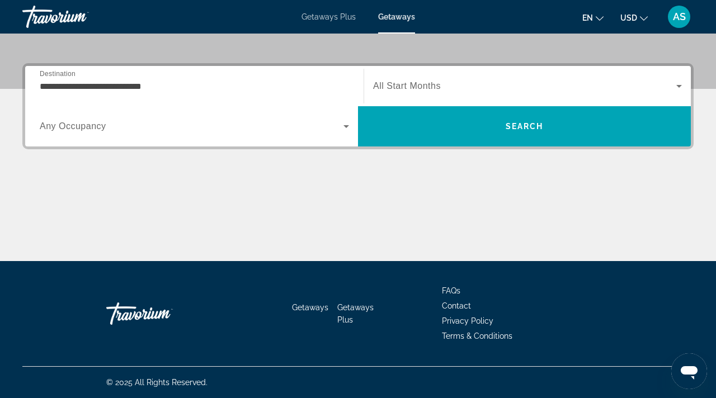
click at [407, 83] on span "All Start Months" at bounding box center [407, 86] width 68 height 10
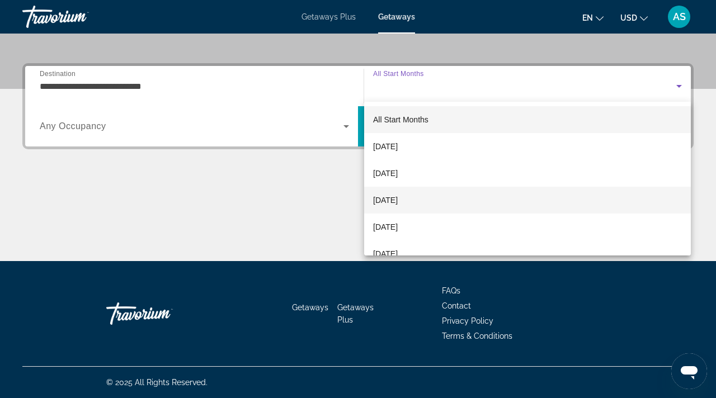
click at [377, 199] on span "December 2025" at bounding box center [385, 200] width 25 height 13
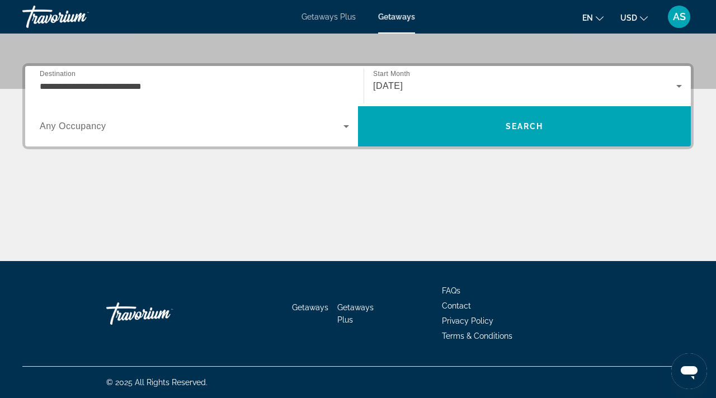
click at [55, 124] on span "Any Occupancy" at bounding box center [73, 126] width 67 height 10
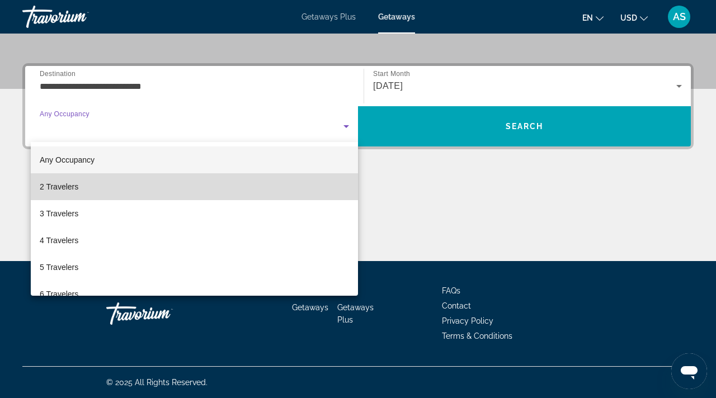
click at [44, 184] on span "2 Travelers" at bounding box center [59, 186] width 39 height 13
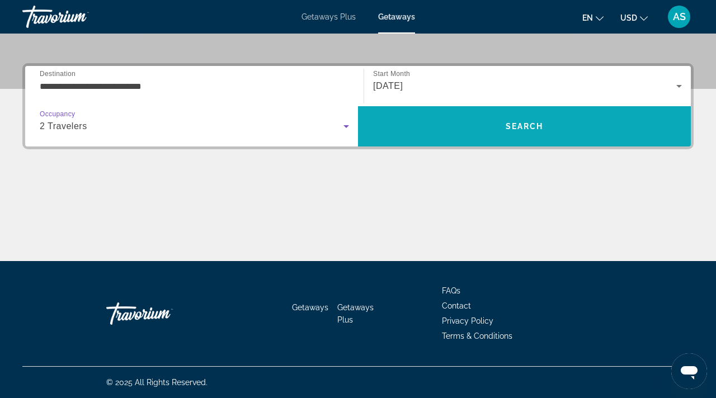
click at [524, 126] on span "Search" at bounding box center [525, 126] width 38 height 9
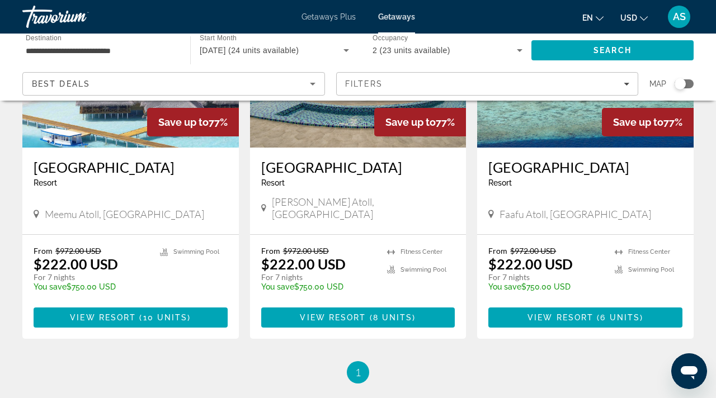
scroll to position [208, 0]
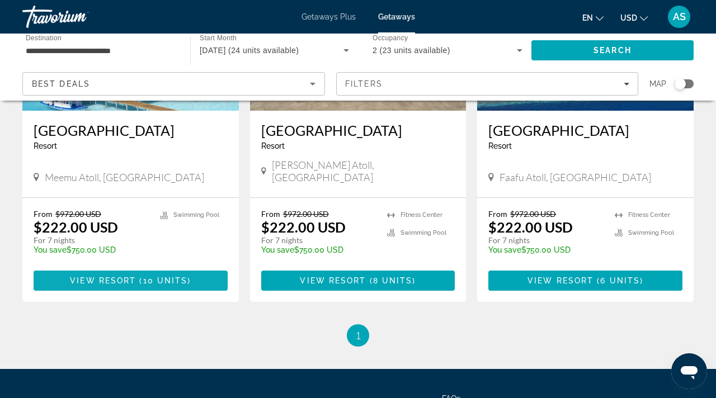
click at [107, 276] on span "View Resort" at bounding box center [103, 280] width 66 height 9
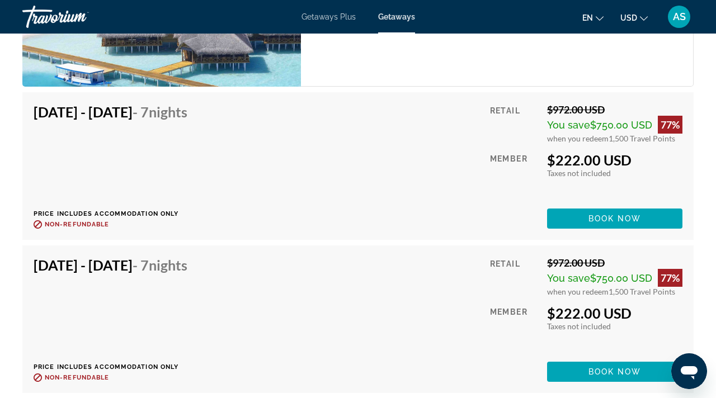
scroll to position [2607, 0]
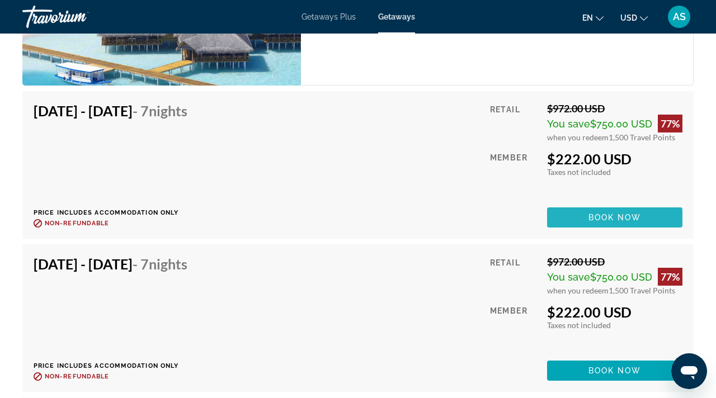
click at [604, 215] on span "Book now" at bounding box center [615, 217] width 53 height 9
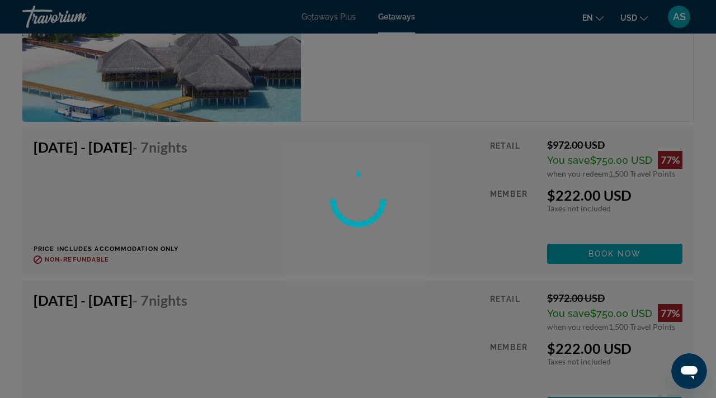
scroll to position [2522, 0]
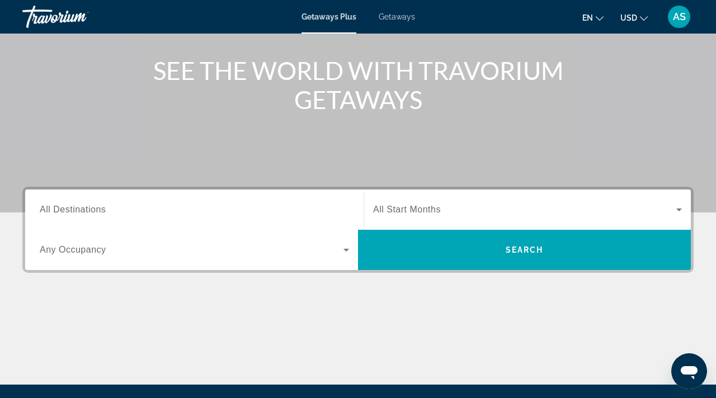
scroll to position [145, 0]
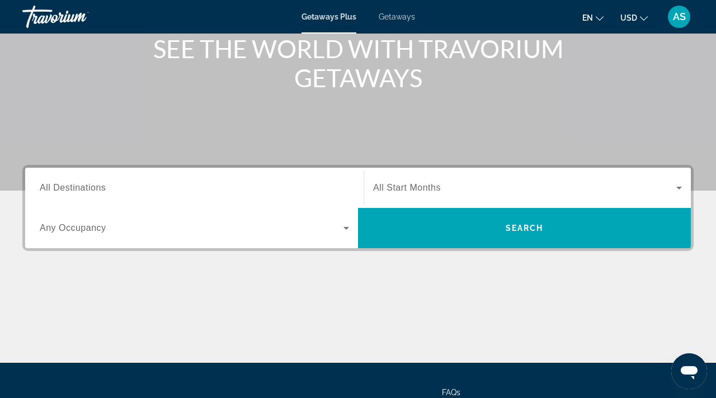
click at [78, 184] on span "All Destinations" at bounding box center [73, 188] width 66 height 10
click at [78, 184] on input "Destination All Destinations" at bounding box center [194, 188] width 309 height 13
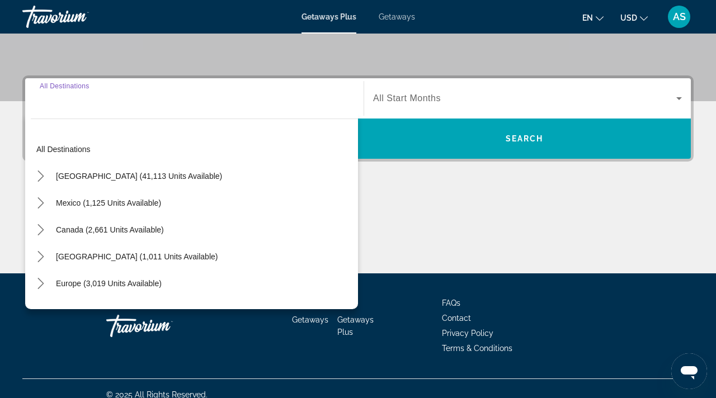
scroll to position [247, 0]
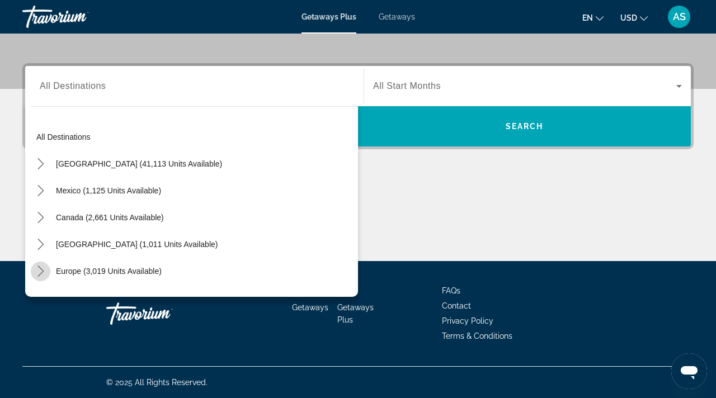
click at [39, 268] on icon "Toggle Europe (3,019 units available) submenu" at bounding box center [40, 271] width 11 height 11
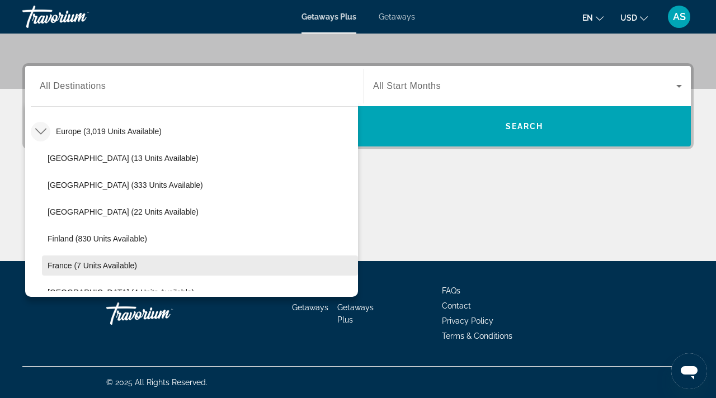
click at [50, 262] on span "France (7 units available)" at bounding box center [93, 265] width 90 height 9
type input "**********"
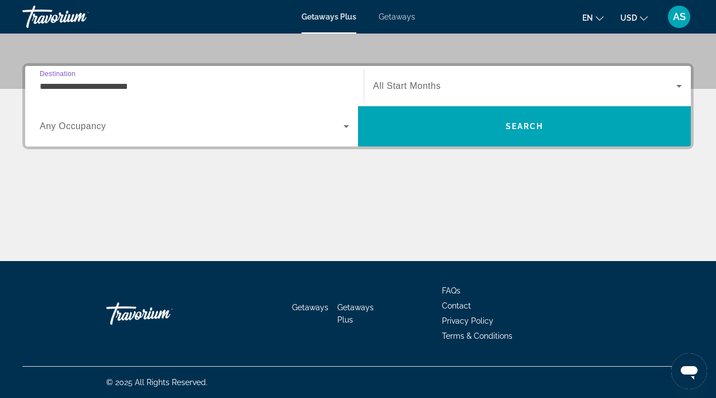
click at [394, 82] on span "All Start Months" at bounding box center [407, 86] width 68 height 10
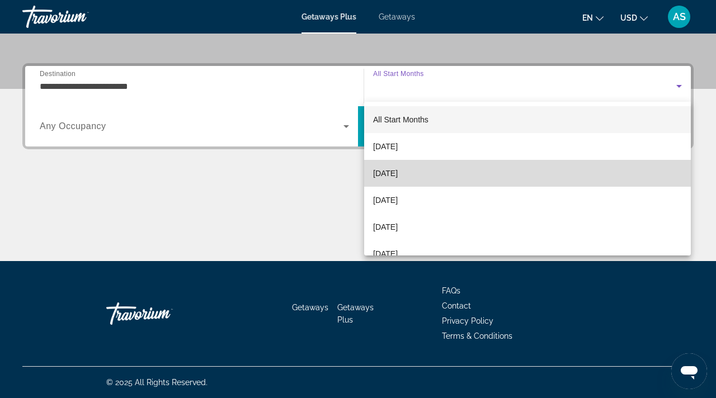
click at [378, 170] on span "[DATE]" at bounding box center [385, 173] width 25 height 13
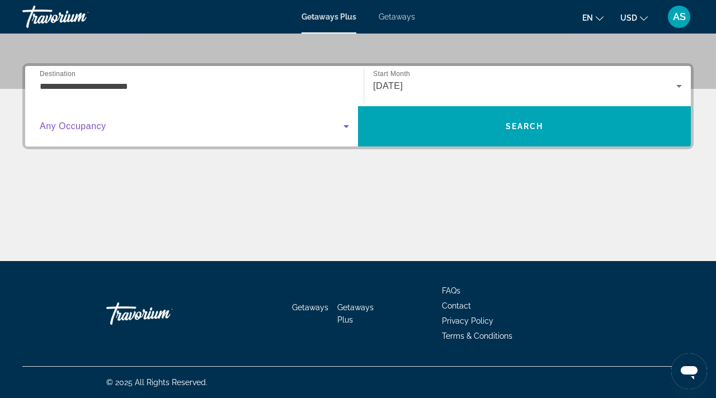
click at [171, 125] on span "Search widget" at bounding box center [192, 126] width 304 height 13
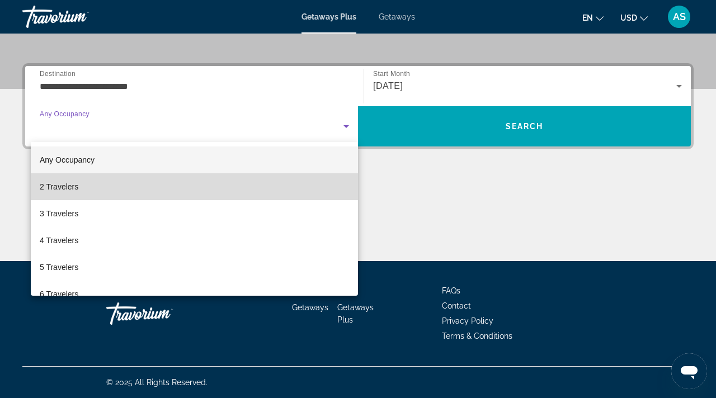
click at [40, 187] on span "2 Travelers" at bounding box center [59, 186] width 39 height 13
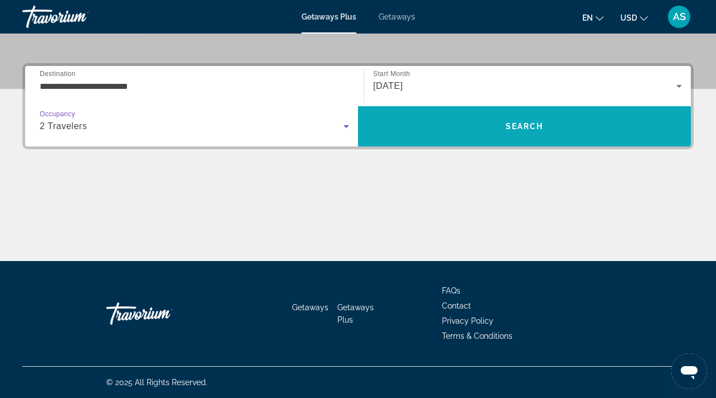
click at [530, 126] on span "Search" at bounding box center [525, 126] width 38 height 9
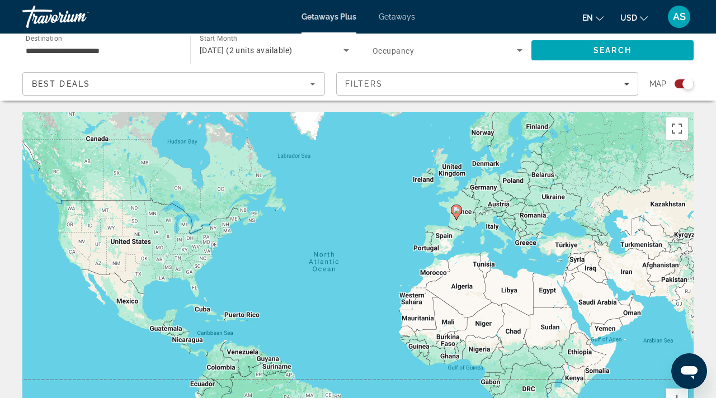
click at [684, 83] on div "Search widget" at bounding box center [688, 83] width 11 height 11
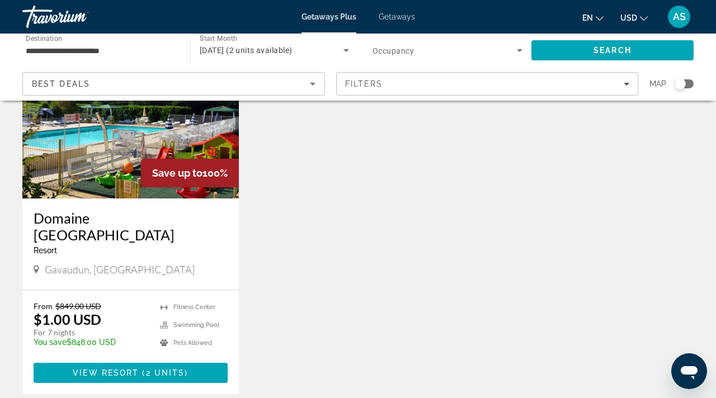
scroll to position [129, 0]
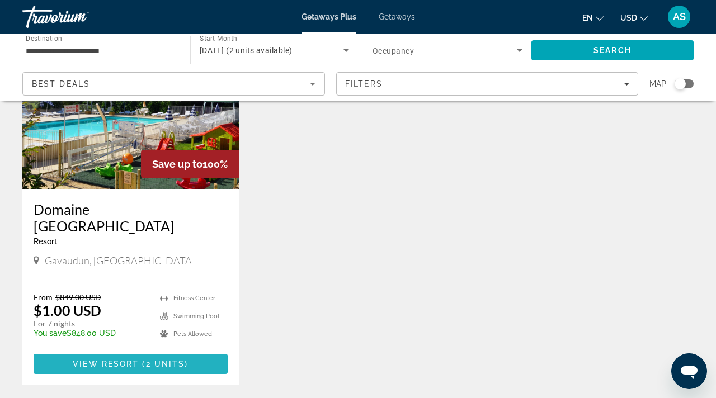
click at [103, 360] on span "View Resort" at bounding box center [106, 364] width 66 height 9
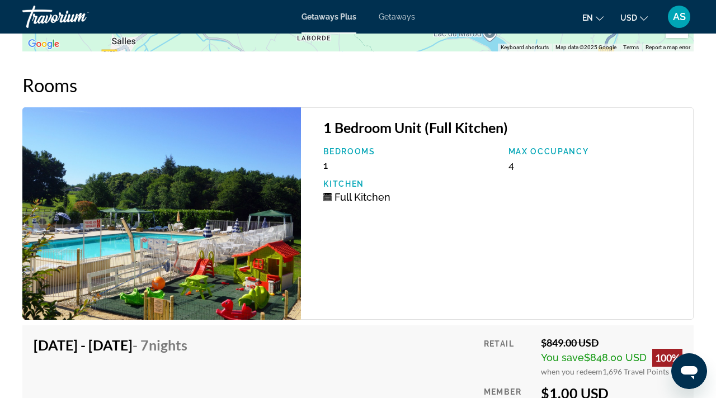
scroll to position [2117, 0]
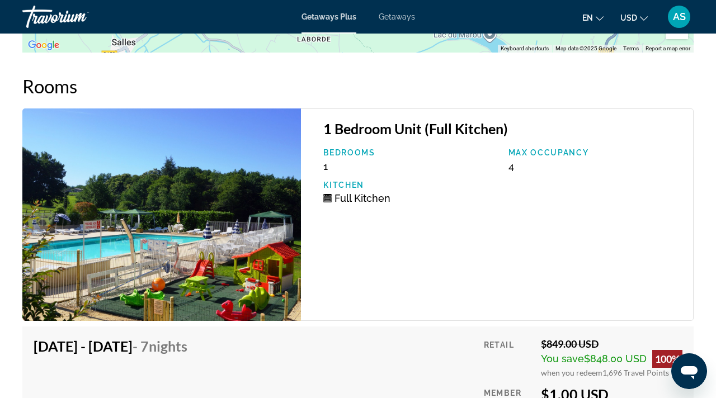
click at [388, 17] on span "Getaways" at bounding box center [397, 16] width 36 height 9
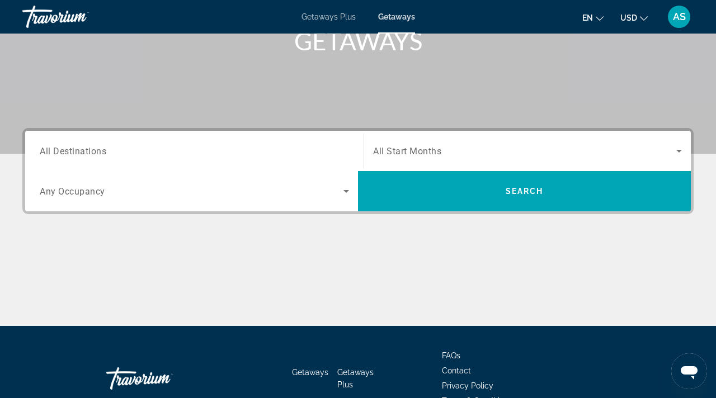
scroll to position [194, 0]
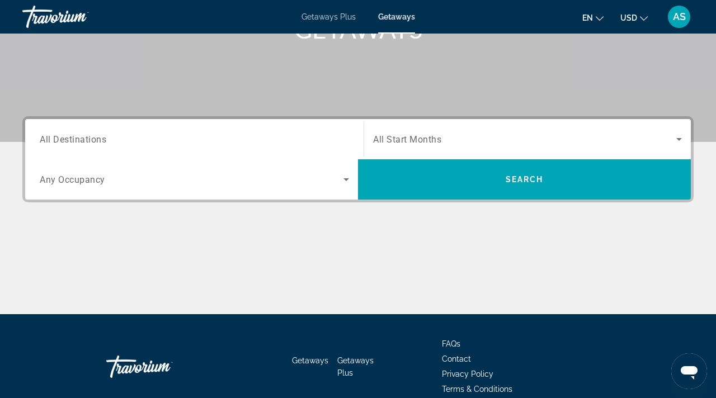
click at [74, 139] on span "All Destinations" at bounding box center [73, 139] width 67 height 11
click at [74, 139] on input "Destination All Destinations" at bounding box center [194, 139] width 309 height 13
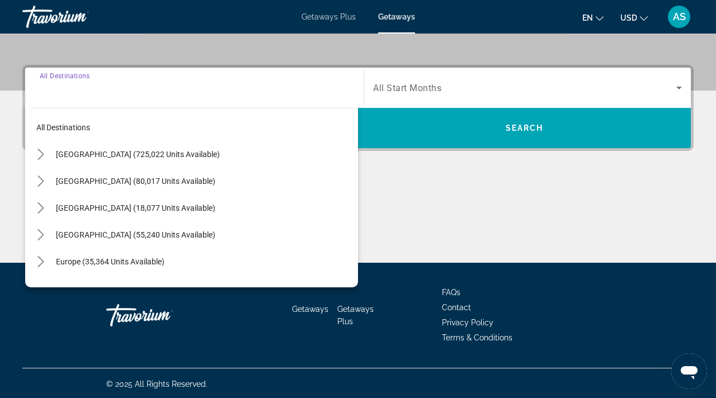
scroll to position [247, 0]
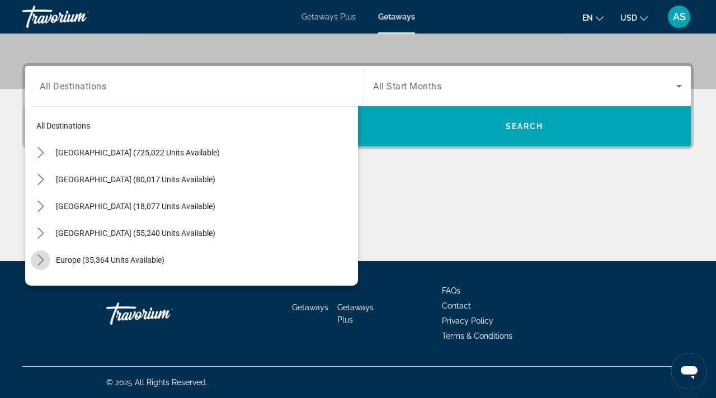
click at [44, 260] on icon "Toggle Europe (35,364 units available) submenu" at bounding box center [40, 260] width 11 height 11
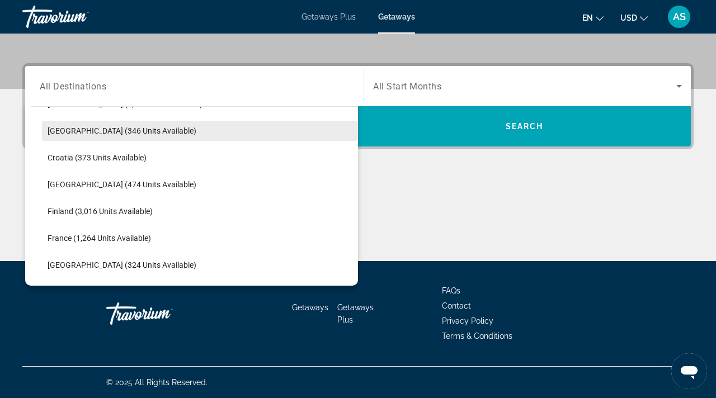
scroll to position [219, 0]
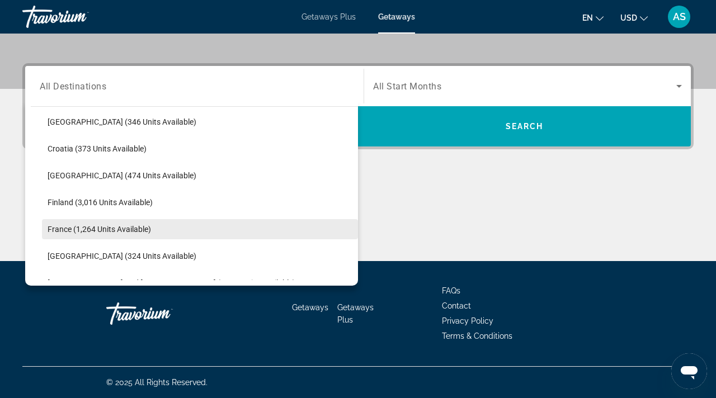
click at [54, 227] on span "France (1,264 units available)" at bounding box center [100, 229] width 104 height 9
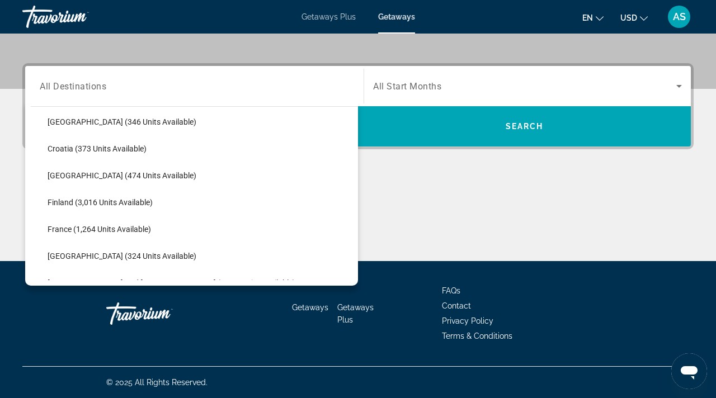
type input "**********"
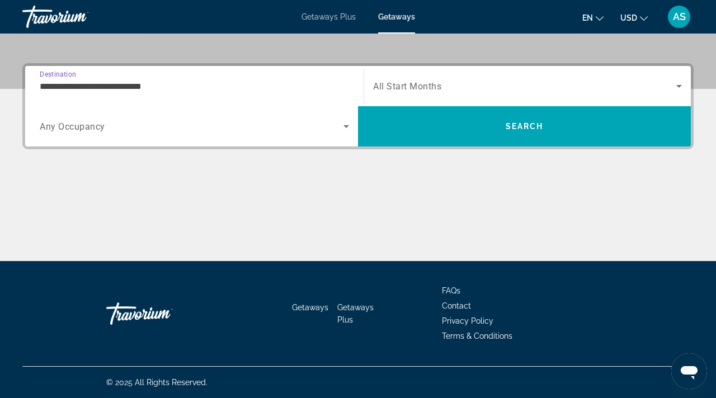
click at [434, 82] on span "All Start Months" at bounding box center [407, 86] width 68 height 11
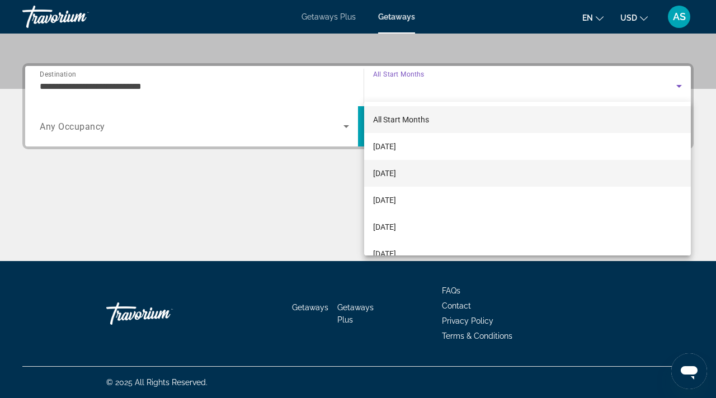
click at [384, 171] on span "[DATE]" at bounding box center [384, 173] width 23 height 13
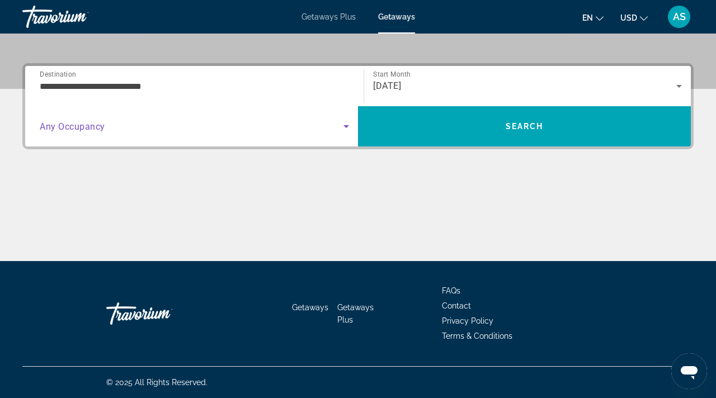
click at [343, 125] on icon "Search widget" at bounding box center [346, 126] width 13 height 13
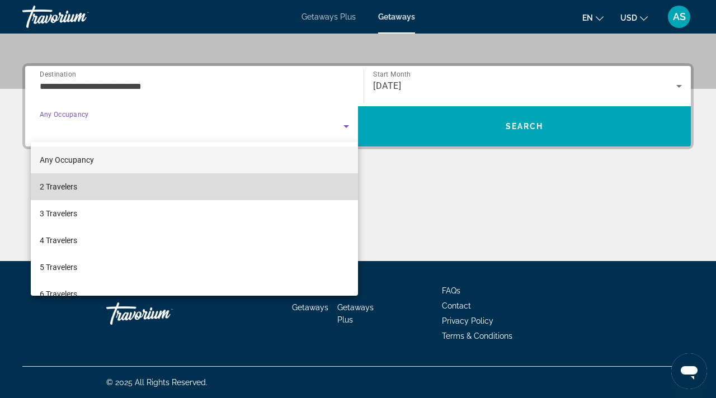
click at [53, 191] on span "2 Travelers" at bounding box center [58, 186] width 37 height 13
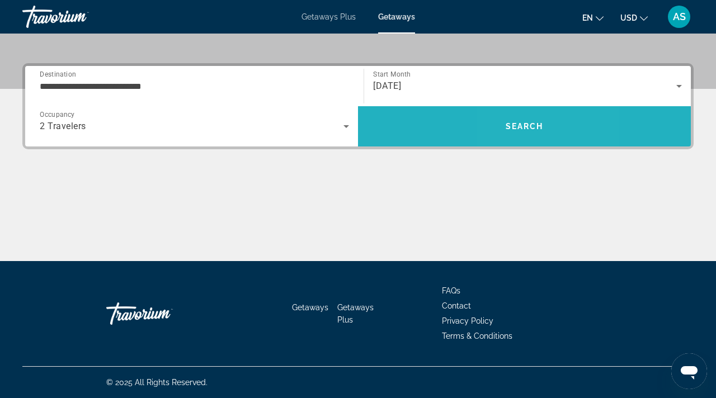
click at [513, 126] on span "Search" at bounding box center [525, 126] width 38 height 9
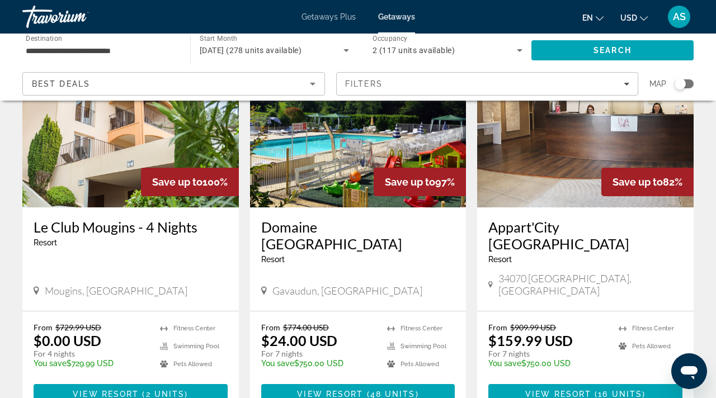
scroll to position [109, 0]
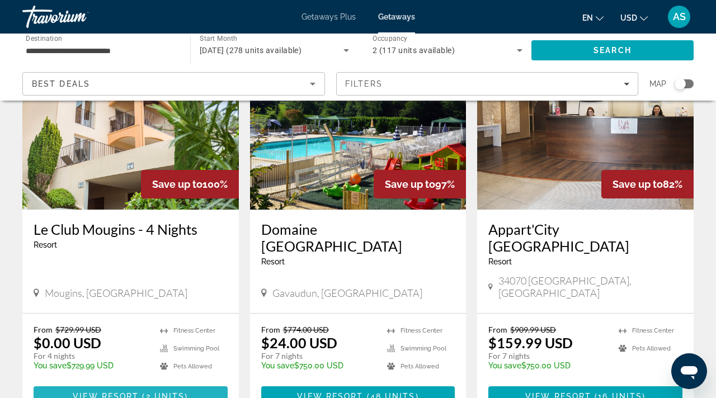
click at [107, 383] on span "Main content" at bounding box center [131, 396] width 194 height 27
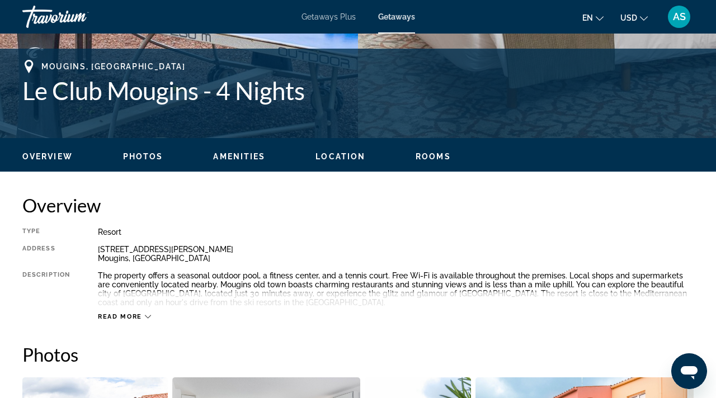
scroll to position [422, 0]
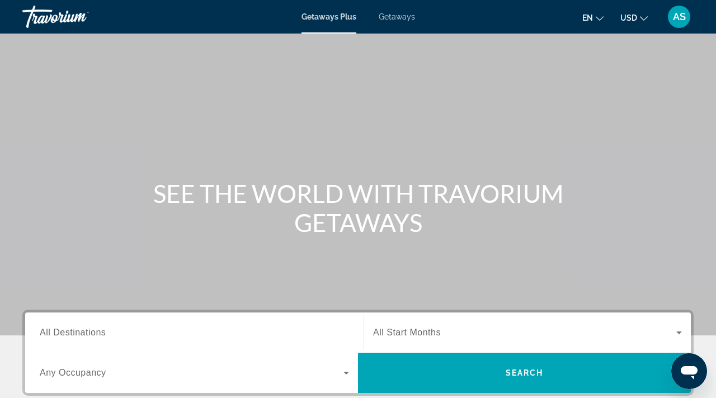
click at [402, 16] on span "Getaways" at bounding box center [397, 16] width 36 height 9
click at [62, 337] on span "All Destinations" at bounding box center [73, 333] width 66 height 10
click at [62, 337] on input "Destination All Destinations" at bounding box center [194, 333] width 309 height 13
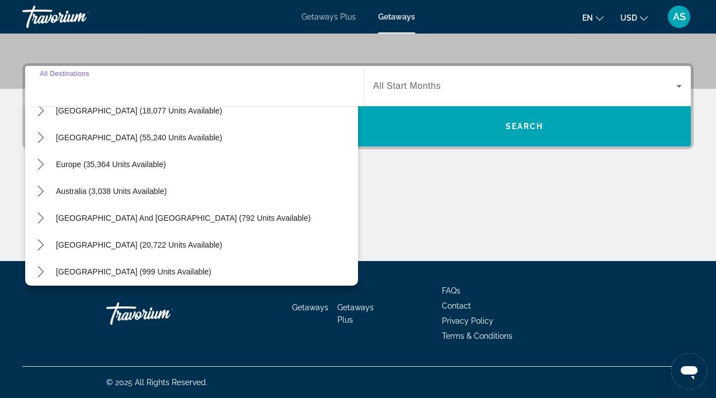
scroll to position [95, 0]
click at [40, 162] on icon "Toggle Europe (35,364 units available) submenu" at bounding box center [40, 164] width 6 height 11
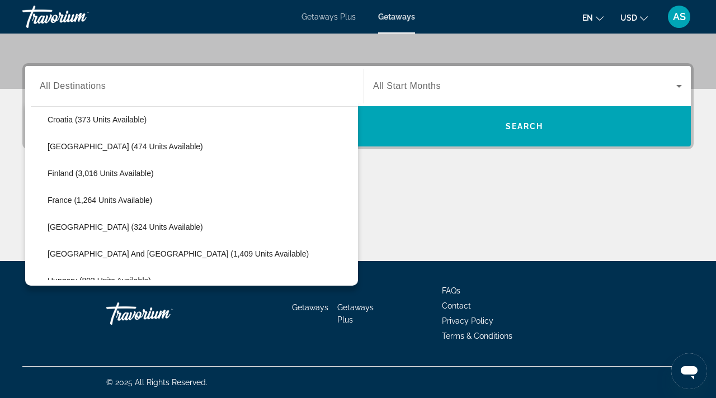
scroll to position [257, 0]
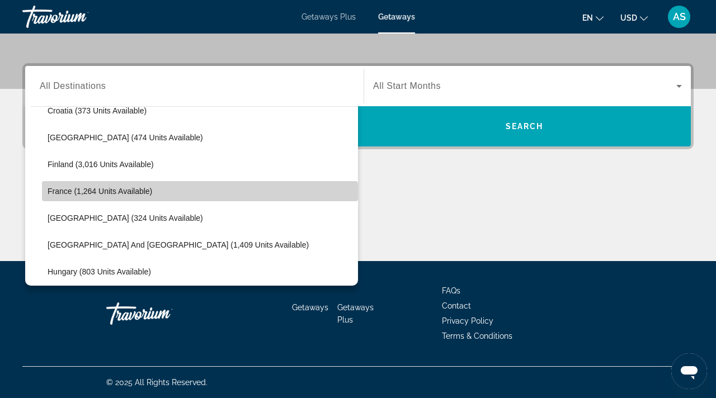
click at [61, 193] on span "France (1,264 units available)" at bounding box center [100, 191] width 105 height 9
type input "**********"
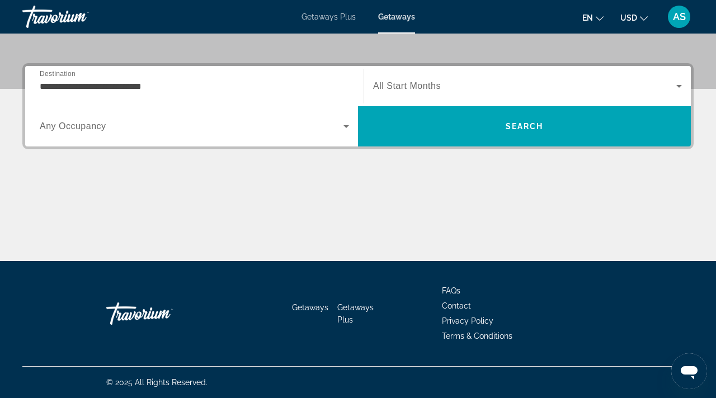
click at [60, 126] on span "Any Occupancy" at bounding box center [73, 126] width 67 height 10
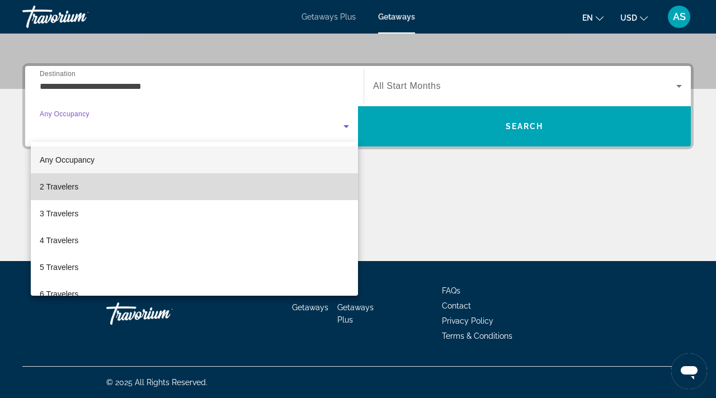
click at [57, 192] on span "2 Travelers" at bounding box center [59, 186] width 39 height 13
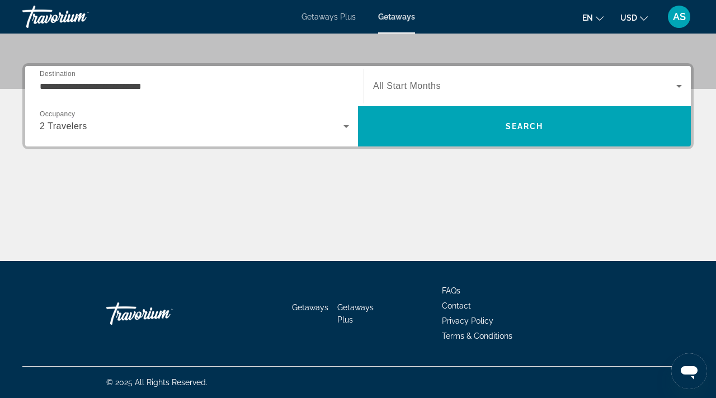
click at [431, 85] on span "All Start Months" at bounding box center [407, 86] width 68 height 10
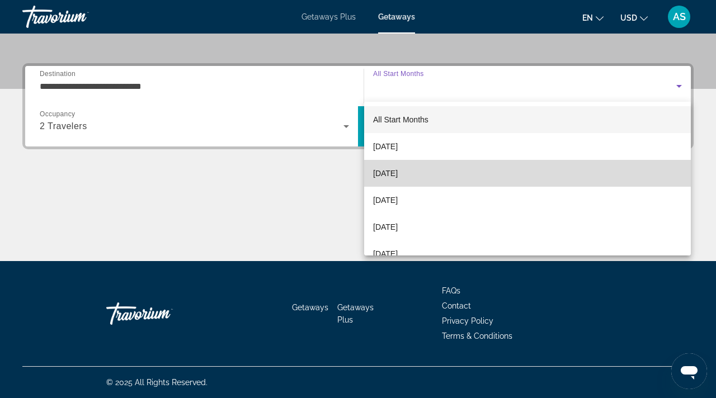
click at [385, 171] on span "[DATE]" at bounding box center [385, 173] width 25 height 13
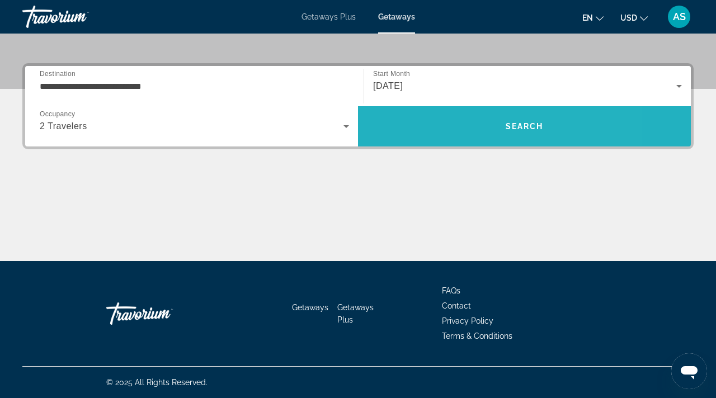
click at [540, 126] on span "Search" at bounding box center [525, 126] width 38 height 9
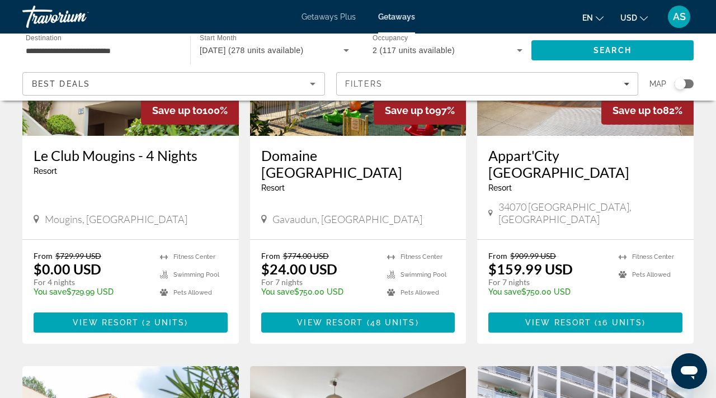
scroll to position [190, 0]
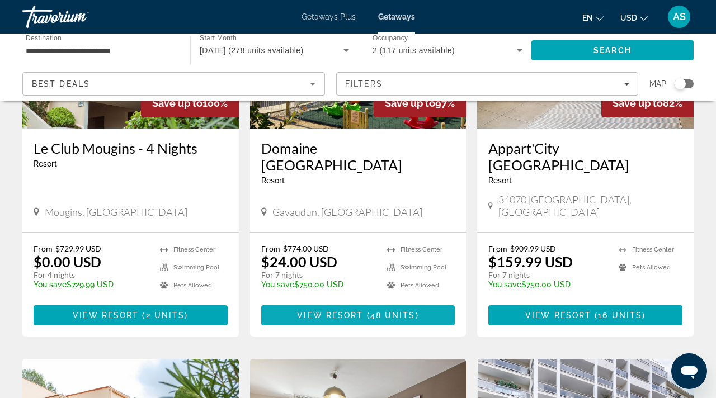
click at [355, 311] on span "View Resort" at bounding box center [330, 315] width 66 height 9
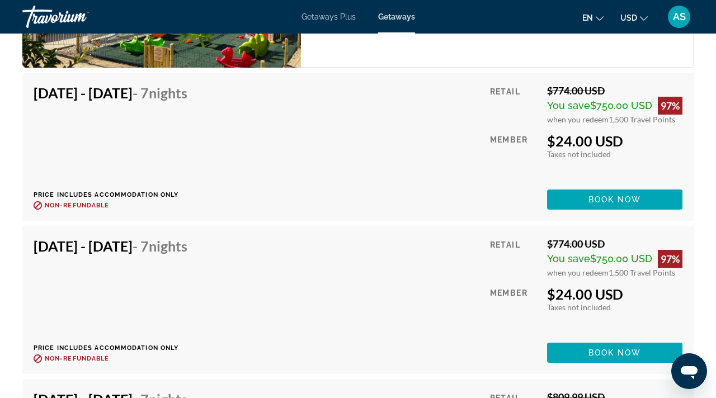
scroll to position [2460, 0]
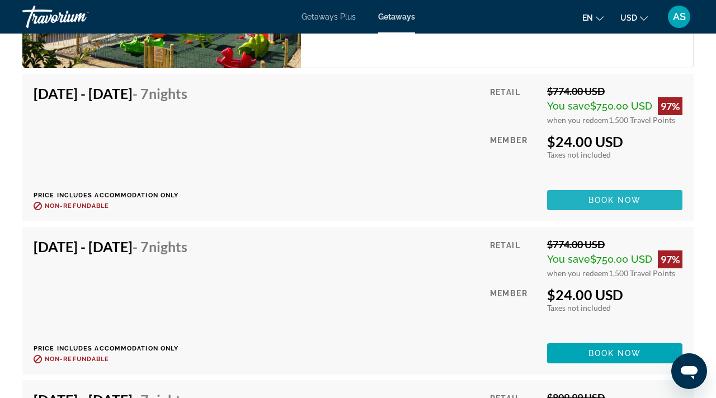
click at [596, 197] on span "Book now" at bounding box center [615, 200] width 53 height 9
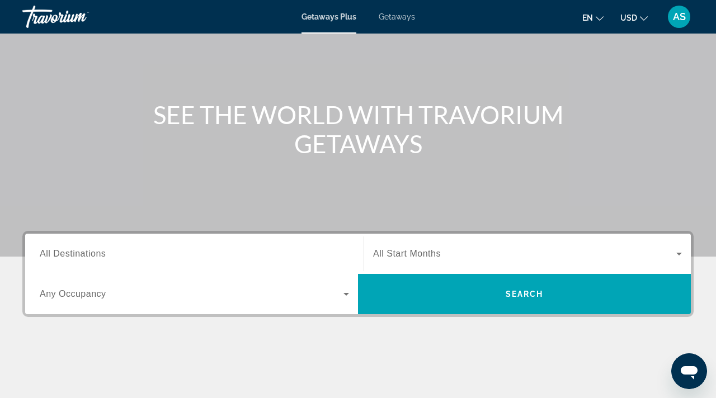
scroll to position [109, 0]
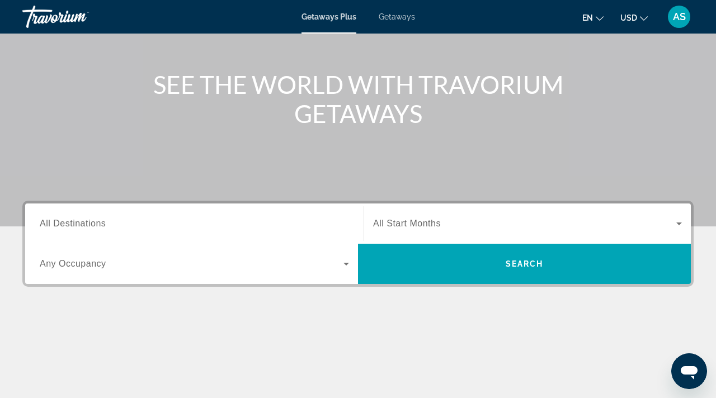
click at [40, 222] on span "All Destinations" at bounding box center [73, 224] width 66 height 10
click at [40, 222] on input "Destination All Destinations" at bounding box center [194, 224] width 309 height 13
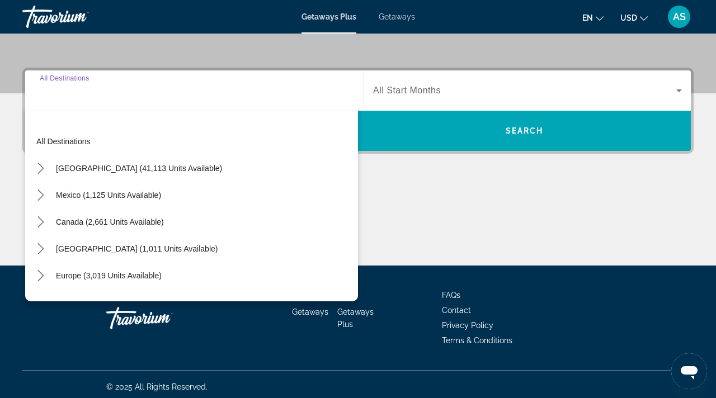
scroll to position [247, 0]
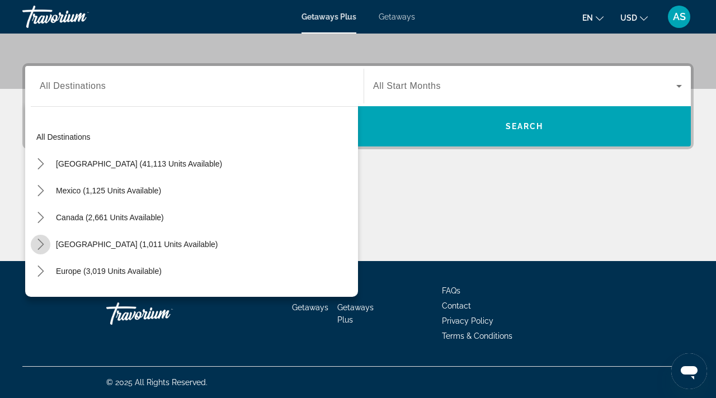
click at [42, 244] on icon "Toggle Caribbean & Atlantic Islands (1,011 units available) submenu" at bounding box center [40, 244] width 6 height 11
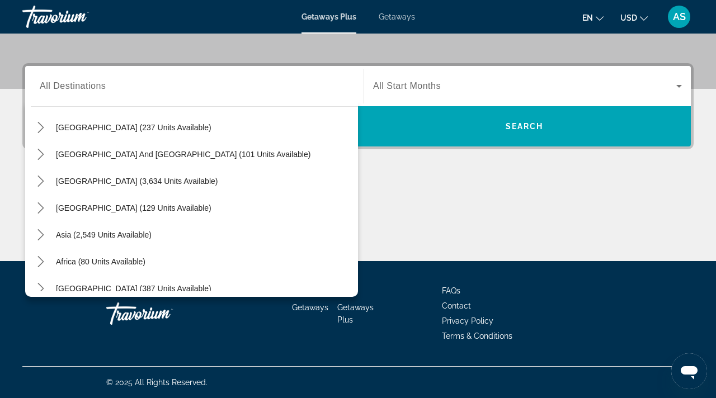
scroll to position [316, 0]
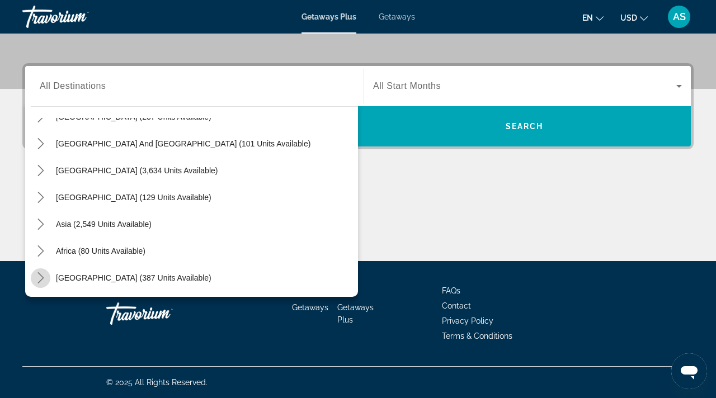
click at [40, 274] on icon "Toggle Middle East (387 units available) submenu" at bounding box center [40, 277] width 6 height 11
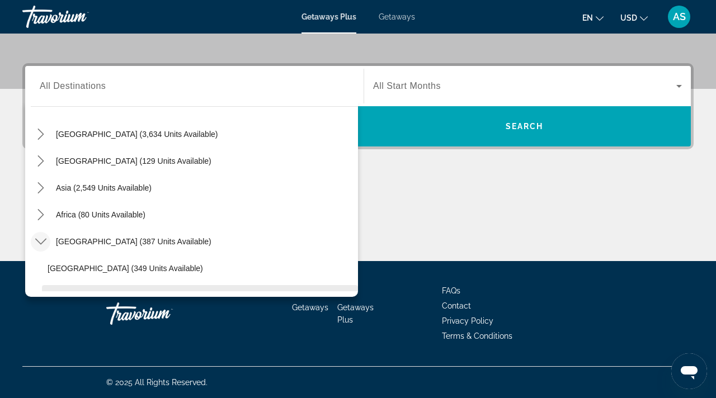
scroll to position [351, 0]
click at [42, 184] on icon "Toggle Asia (2,549 units available) submenu" at bounding box center [40, 188] width 11 height 11
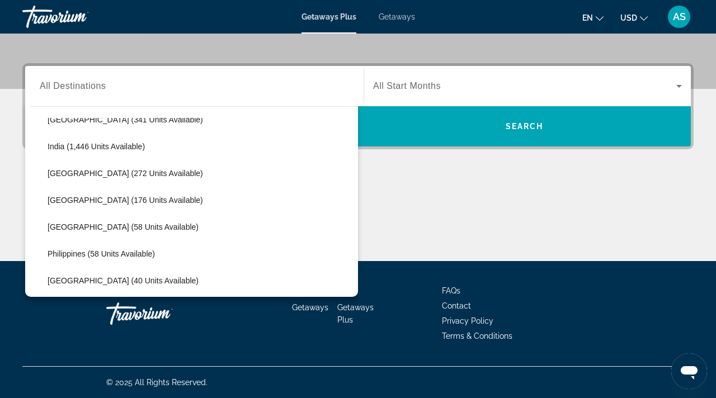
scroll to position [484, 0]
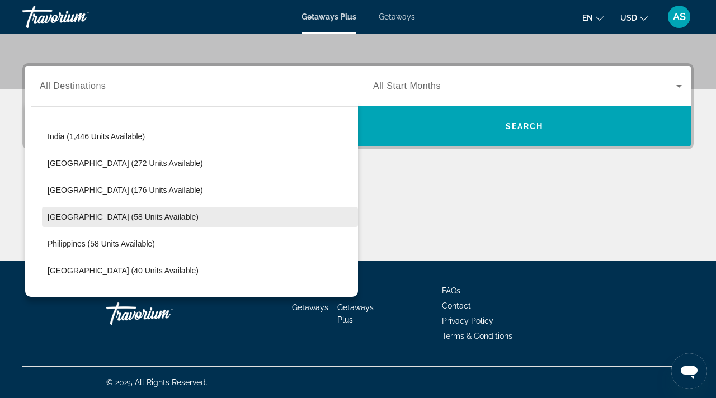
click at [62, 215] on span "[GEOGRAPHIC_DATA] (58 units available)" at bounding box center [123, 217] width 151 height 9
type input "**********"
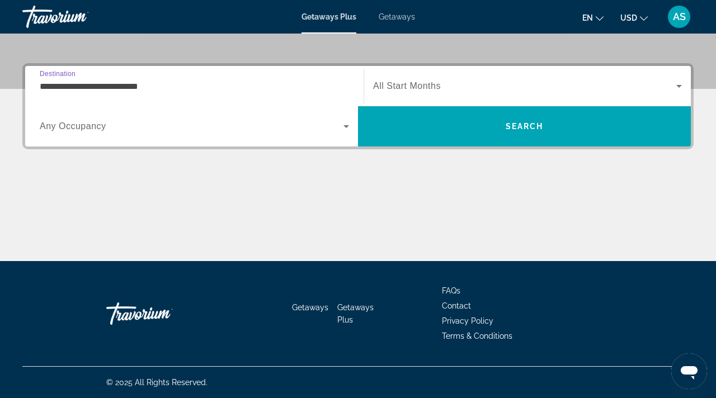
click at [79, 126] on span "Any Occupancy" at bounding box center [73, 126] width 67 height 10
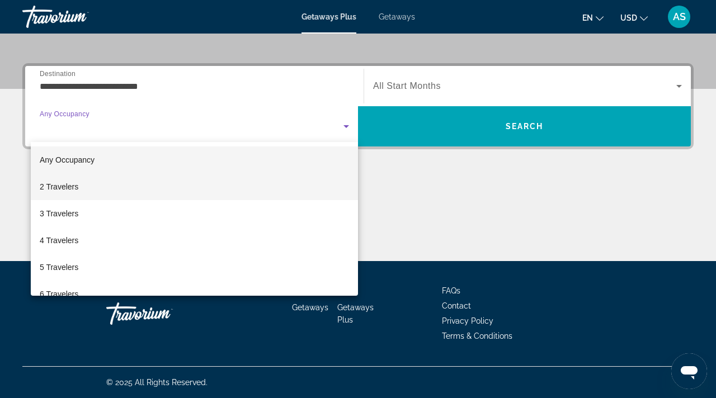
click at [59, 186] on span "2 Travelers" at bounding box center [59, 186] width 39 height 13
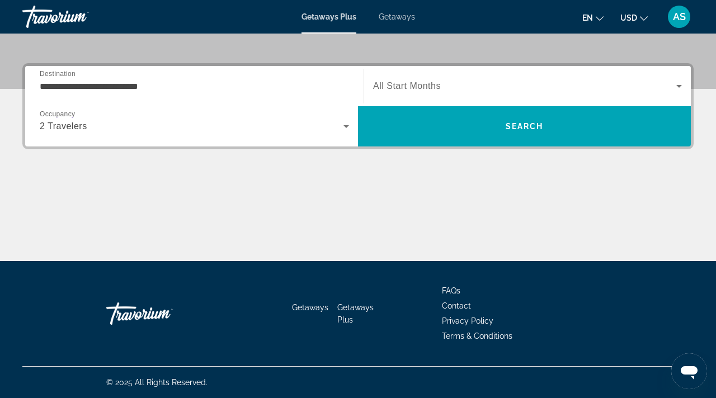
click at [437, 78] on div "Search widget" at bounding box center [527, 85] width 309 height 31
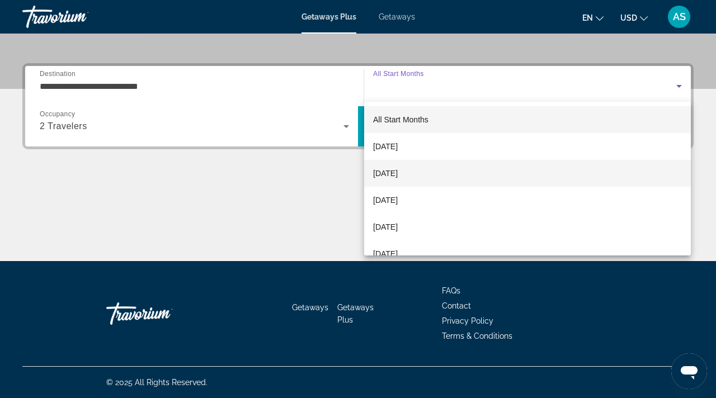
click at [379, 168] on span "[DATE]" at bounding box center [385, 173] width 25 height 13
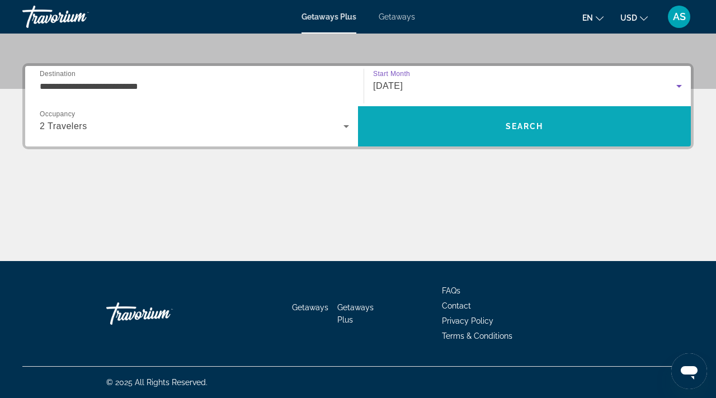
click at [519, 125] on span "Search" at bounding box center [525, 126] width 38 height 9
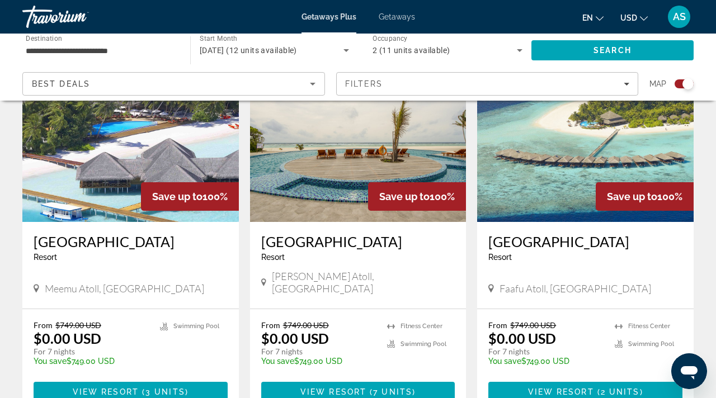
scroll to position [443, 0]
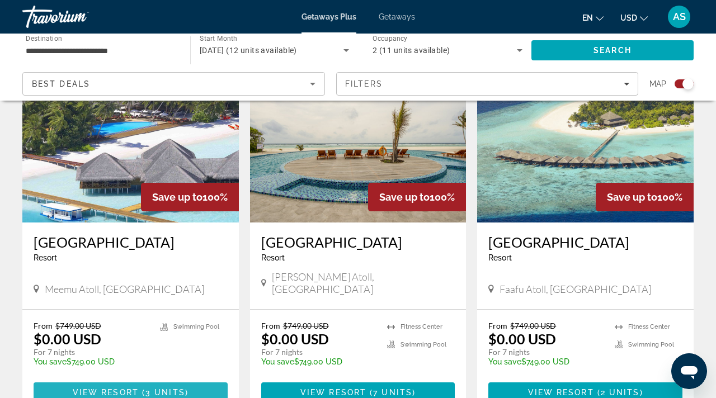
click at [107, 388] on span "View Resort" at bounding box center [106, 392] width 66 height 9
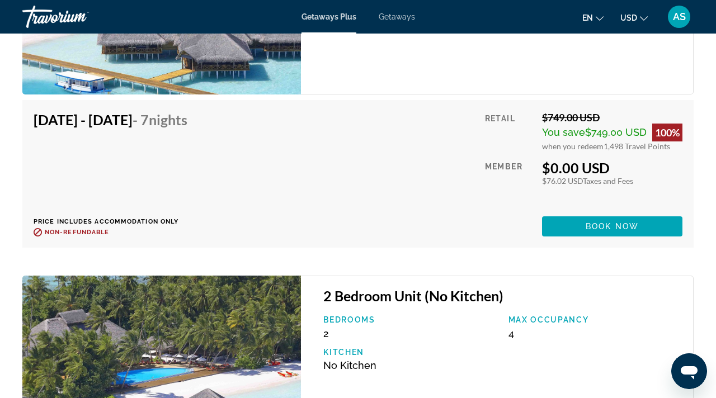
scroll to position [2542, 0]
